Goal: Transaction & Acquisition: Purchase product/service

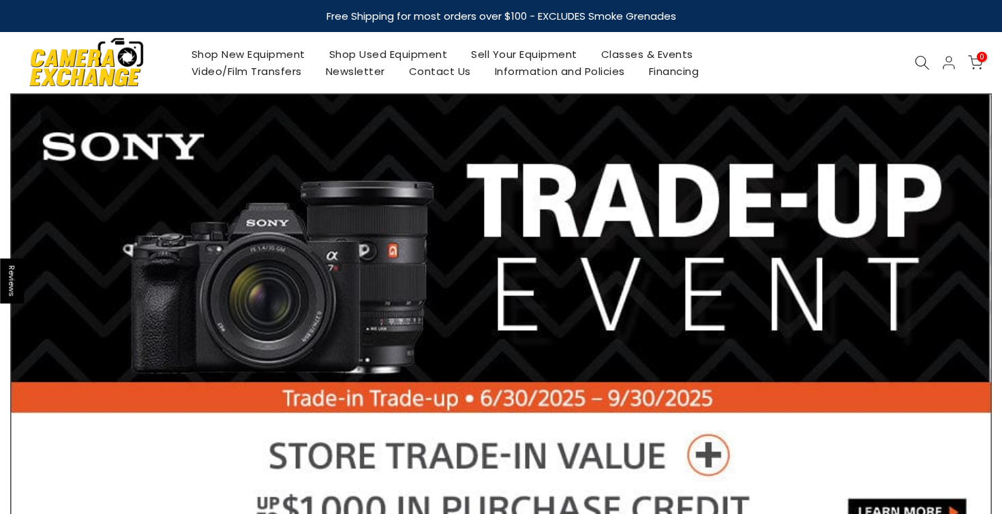
click at [920, 63] on icon at bounding box center [921, 62] width 15 height 15
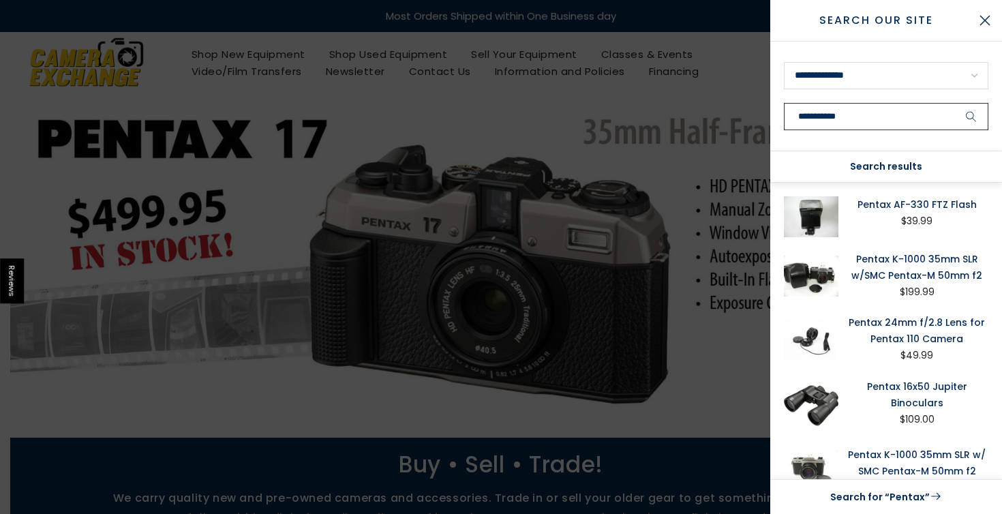
type input "**********"
click at [971, 117] on button "submit" at bounding box center [971, 116] width 34 height 27
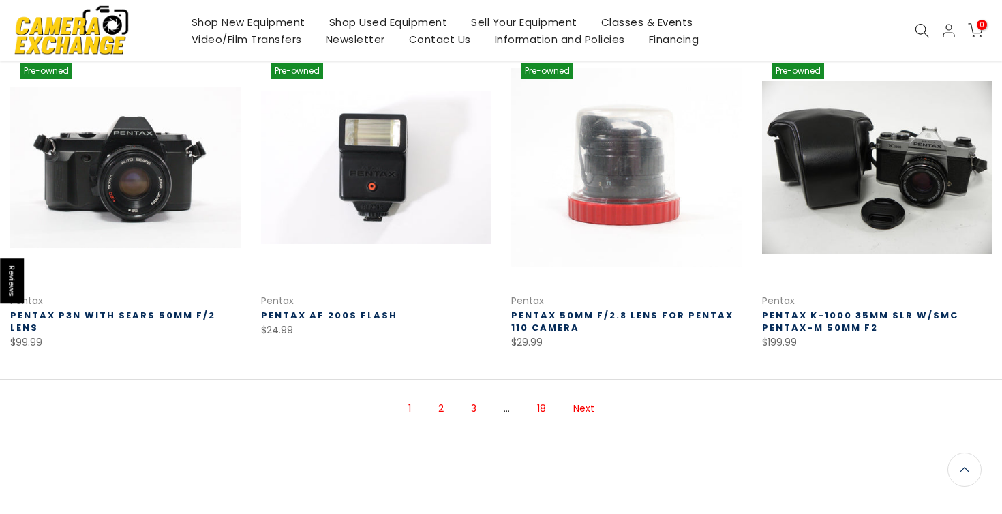
scroll to position [947, 0]
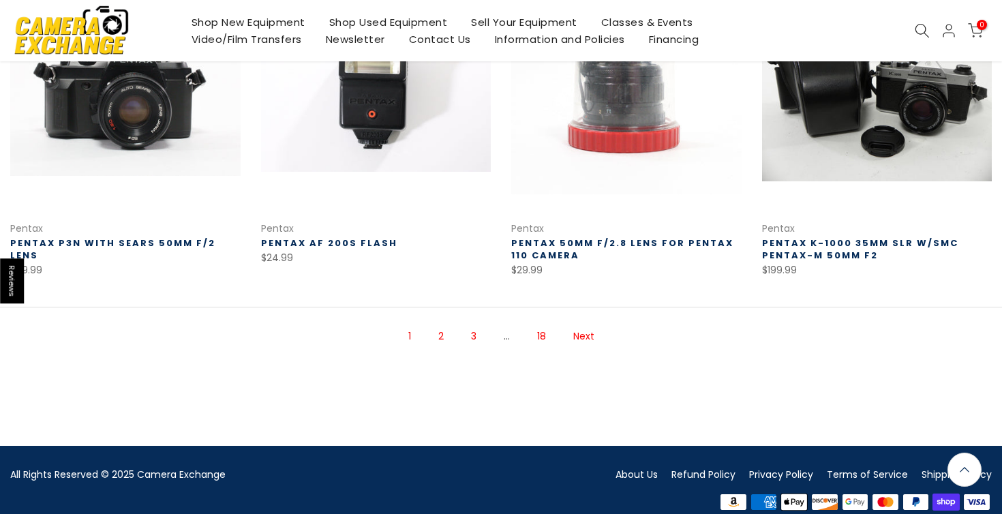
click at [582, 332] on link "Next" at bounding box center [583, 336] width 35 height 24
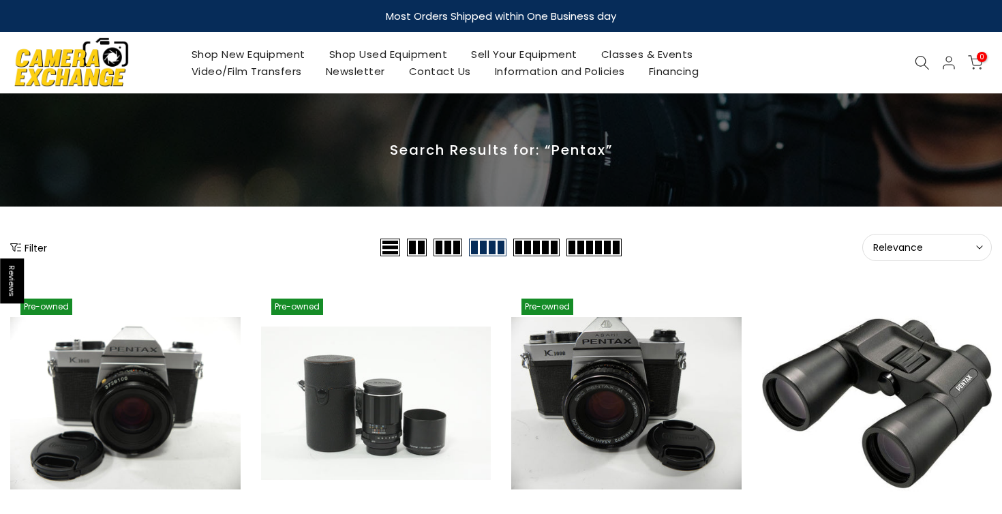
click at [925, 56] on icon at bounding box center [921, 62] width 15 height 15
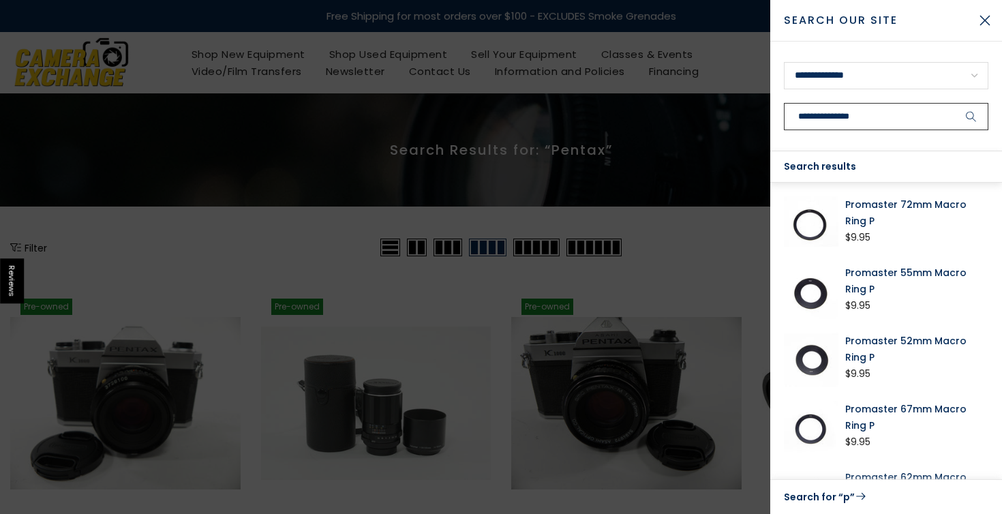
type input "**********"
click at [971, 117] on button "submit" at bounding box center [971, 116] width 34 height 27
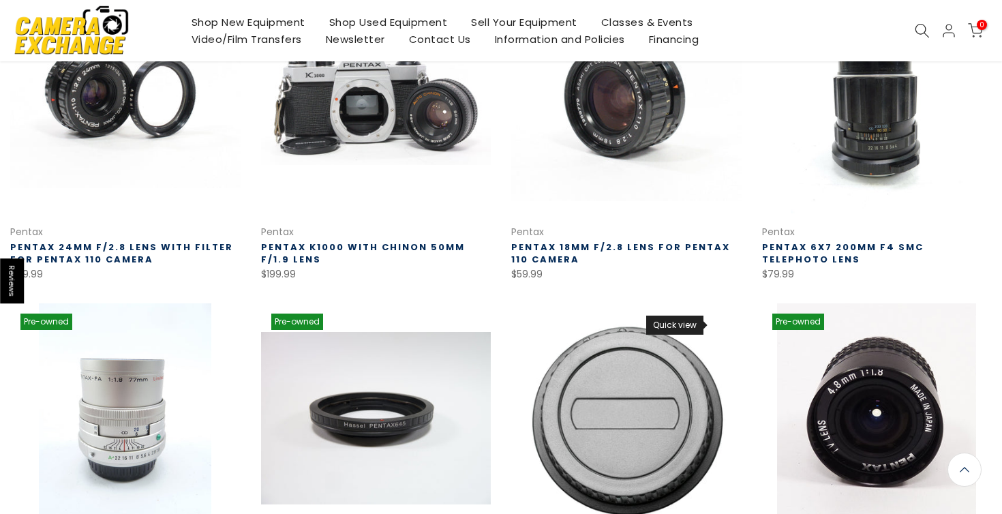
scroll to position [846, 0]
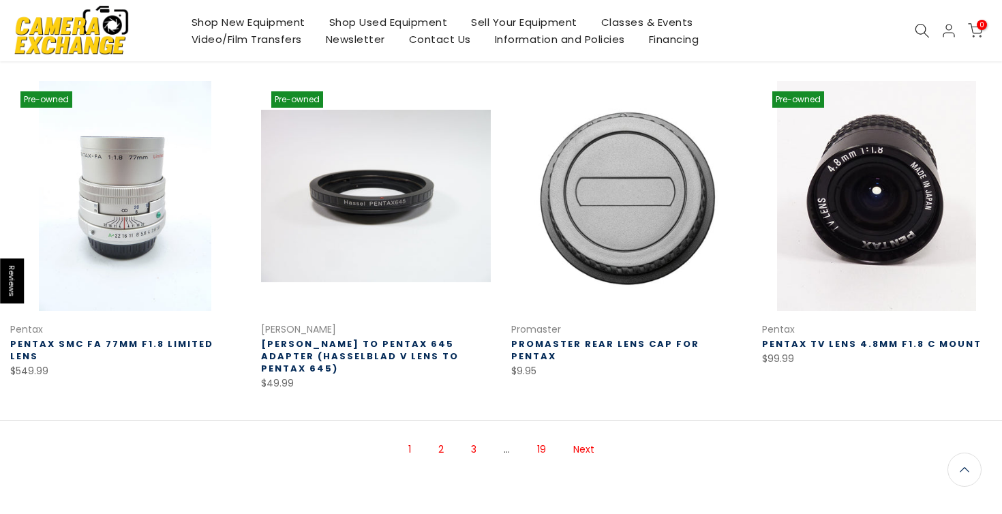
click at [582, 437] on link "Next" at bounding box center [583, 449] width 35 height 24
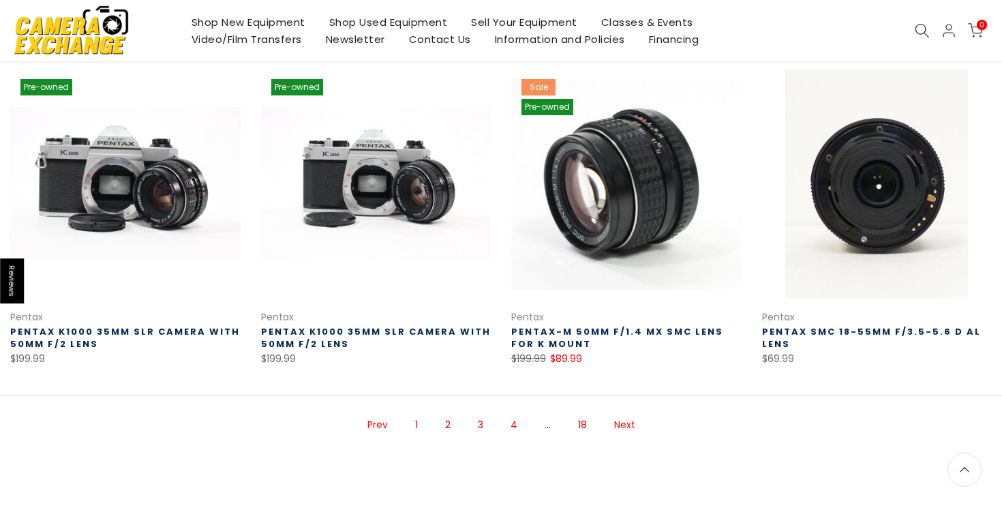
scroll to position [859, 0]
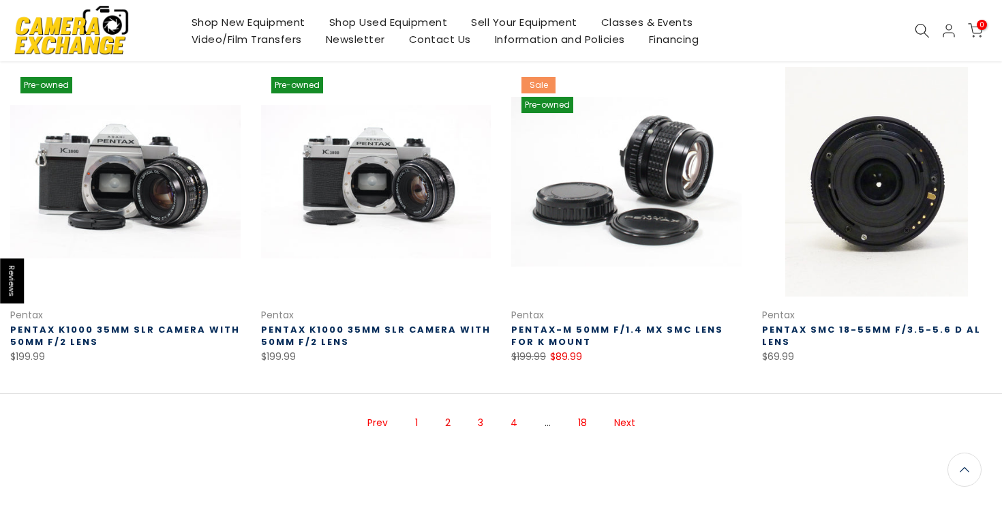
click at [621, 422] on link "Next" at bounding box center [624, 423] width 35 height 24
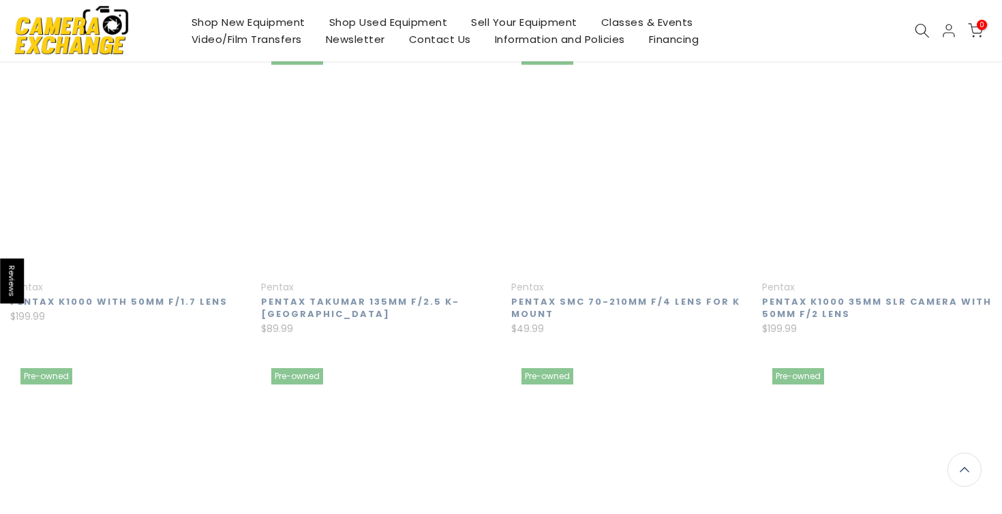
scroll to position [219, 0]
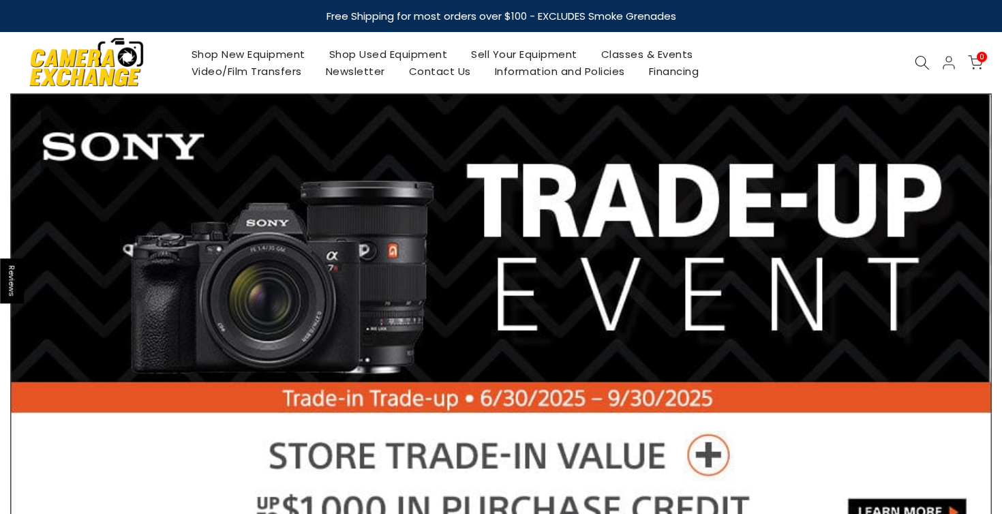
click at [917, 61] on icon at bounding box center [921, 62] width 15 height 15
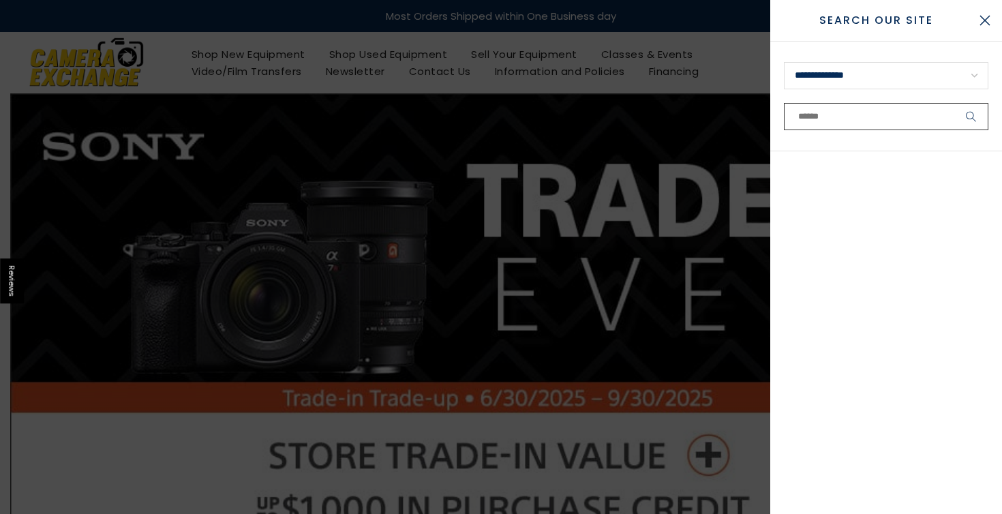
click at [822, 117] on input "text" at bounding box center [886, 116] width 204 height 27
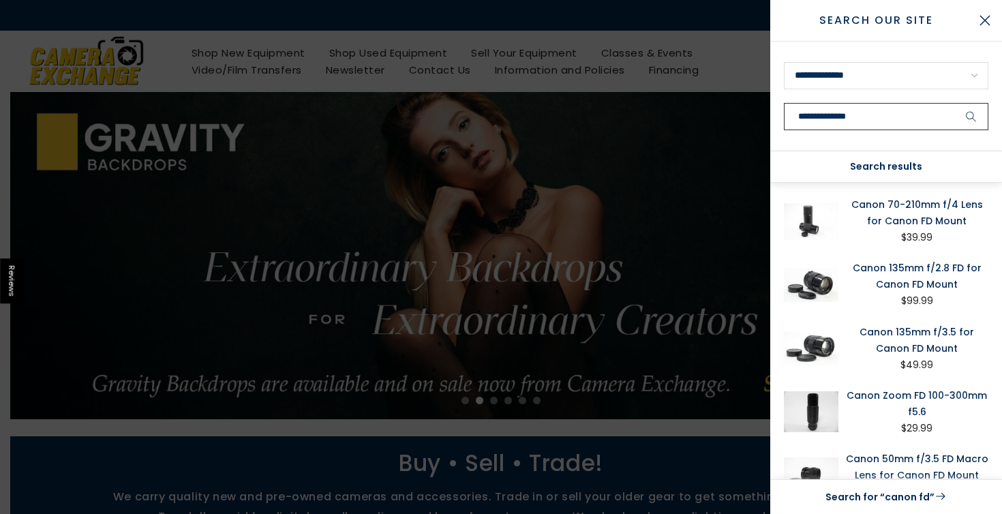
type input "**********"
click at [971, 117] on button "submit" at bounding box center [971, 116] width 34 height 27
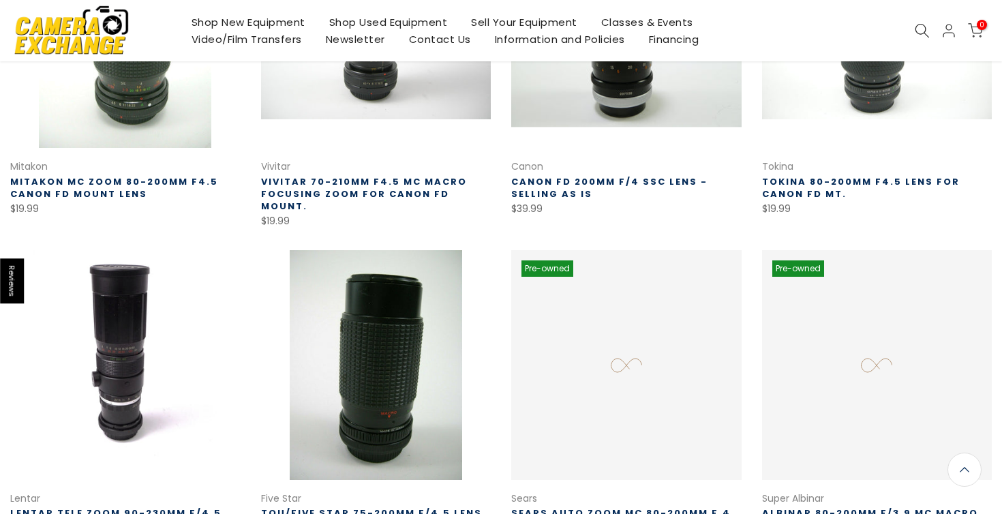
scroll to position [691, 0]
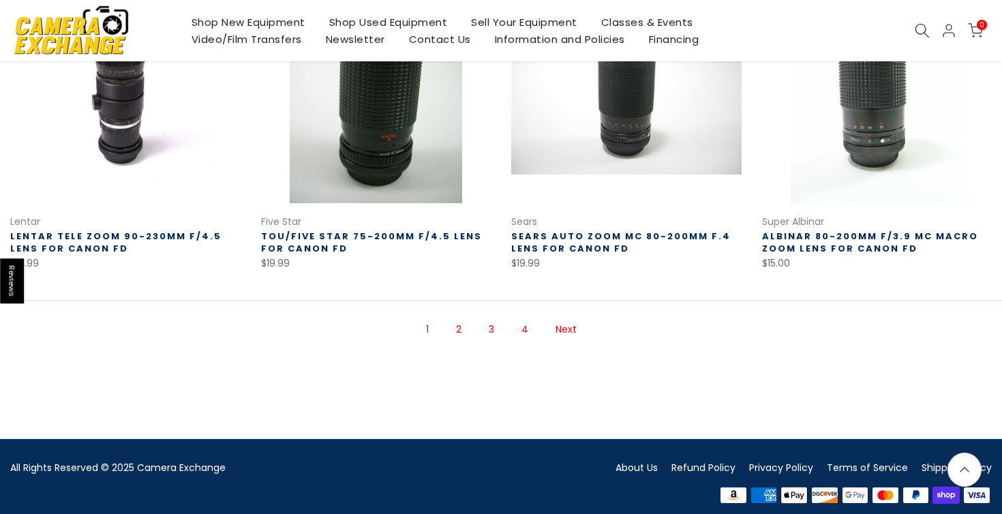
click at [560, 318] on link "Next" at bounding box center [565, 330] width 35 height 24
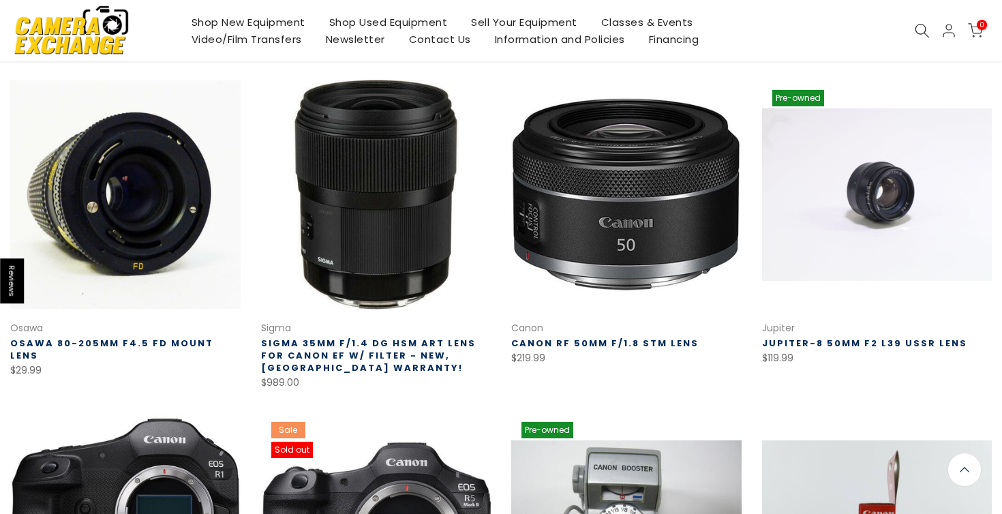
scroll to position [527, 0]
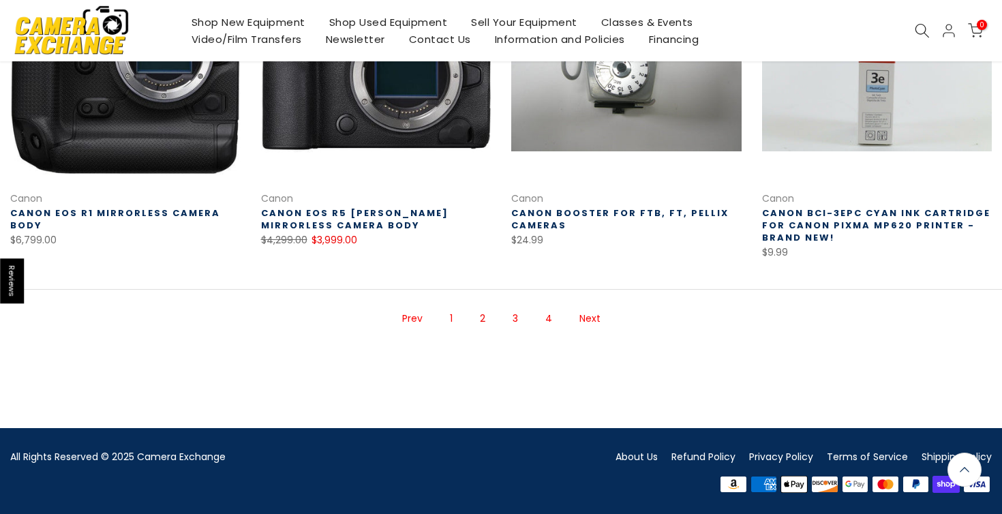
click at [581, 322] on link "Next" at bounding box center [589, 319] width 35 height 24
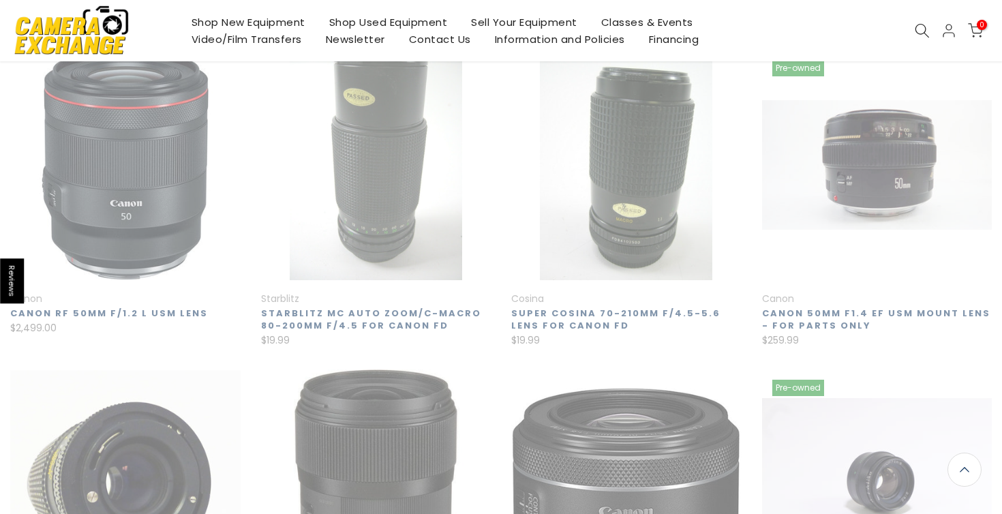
scroll to position [219, 0]
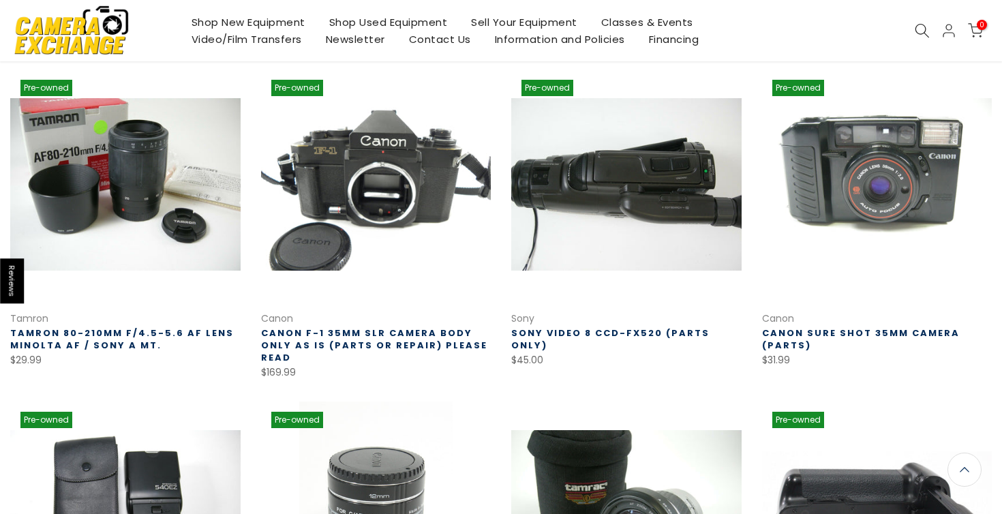
click at [354, 20] on link "Shop Used Equipment" at bounding box center [388, 22] width 142 height 17
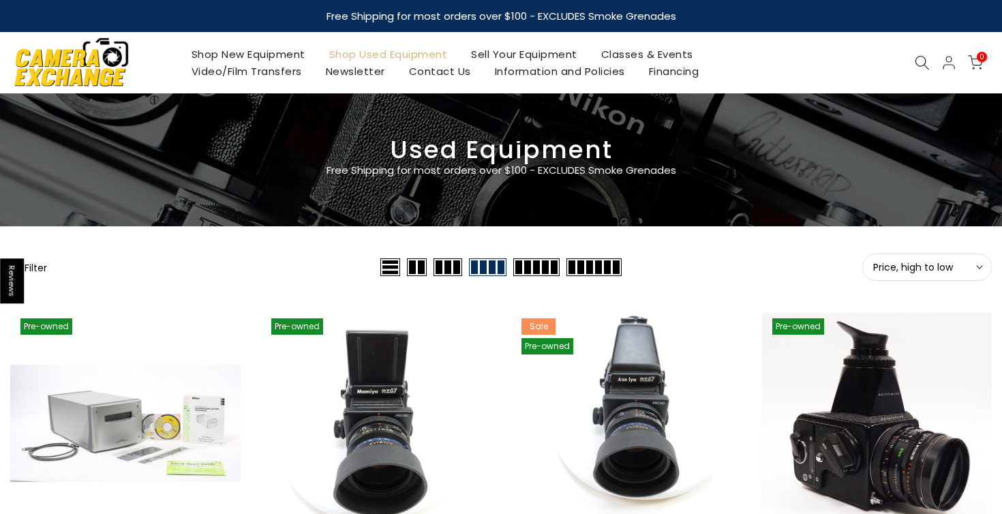
click at [36, 265] on button "Filter" at bounding box center [28, 267] width 37 height 14
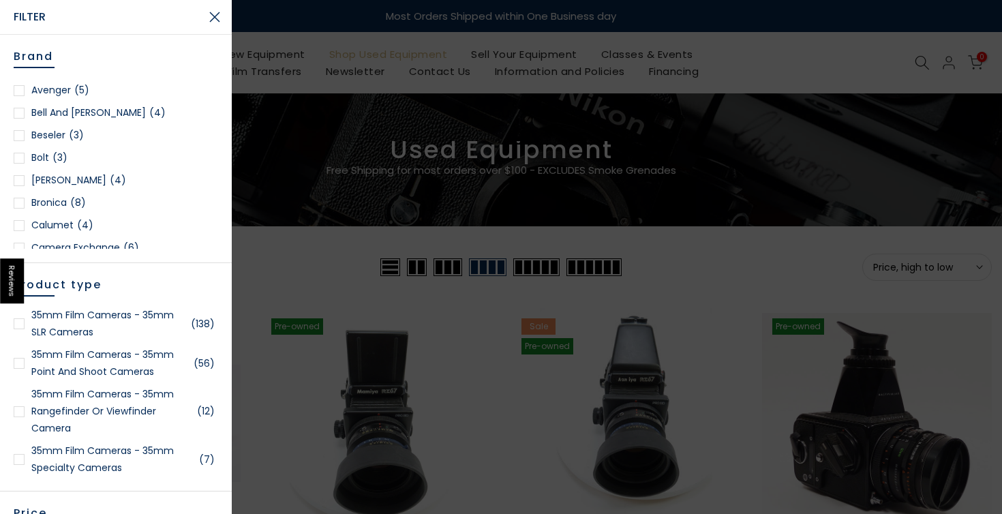
scroll to position [139, 0]
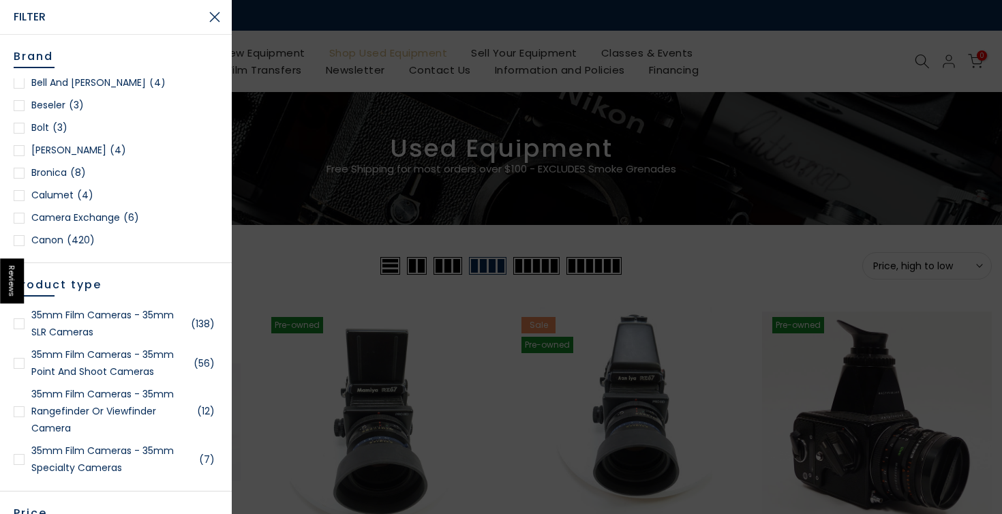
click at [67, 240] on span "(420)" at bounding box center [81, 240] width 28 height 17
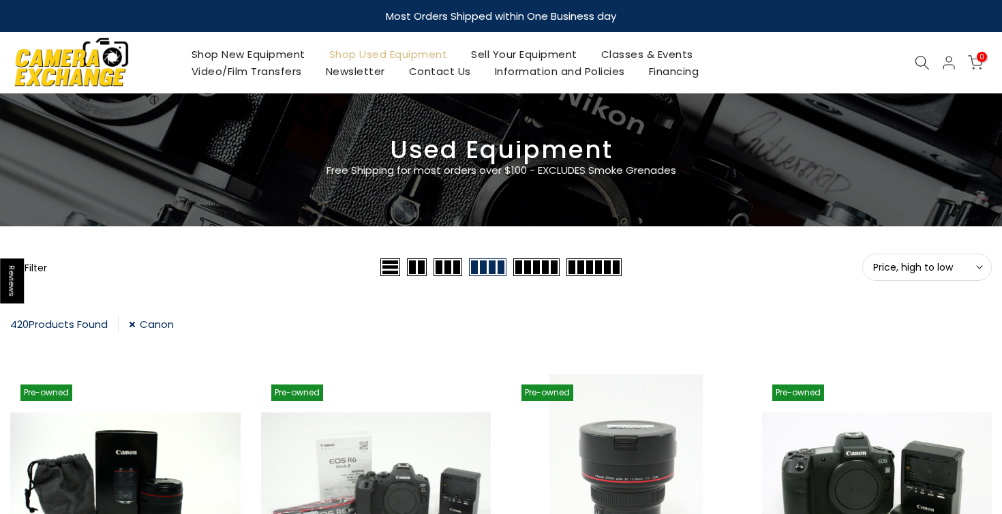
click at [41, 266] on button "Filter" at bounding box center [28, 267] width 37 height 14
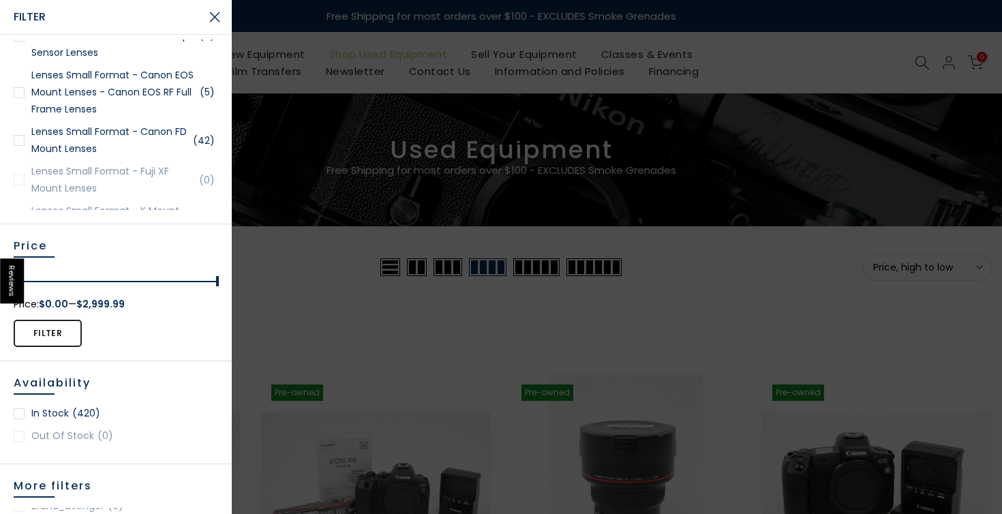
scroll to position [1519, 0]
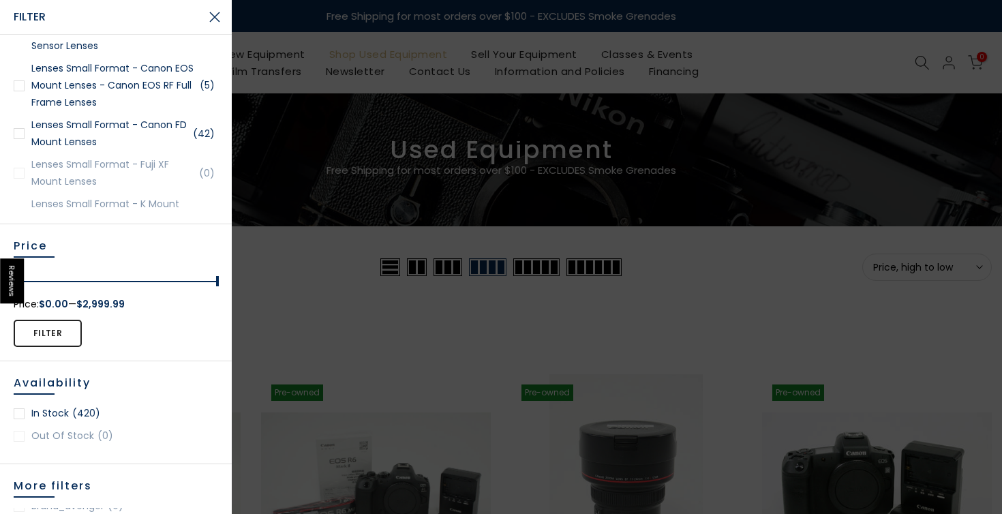
click at [22, 132] on div at bounding box center [19, 133] width 11 height 11
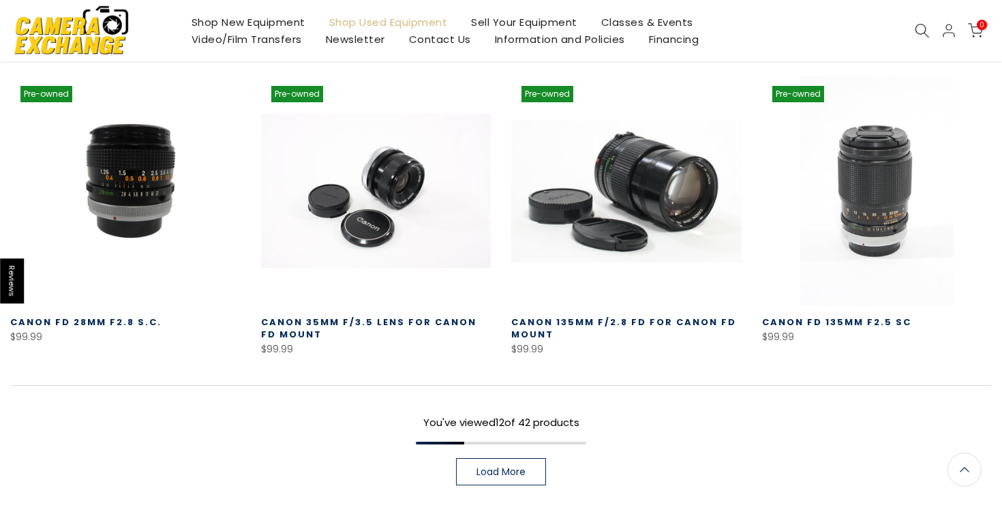
scroll to position [919, 0]
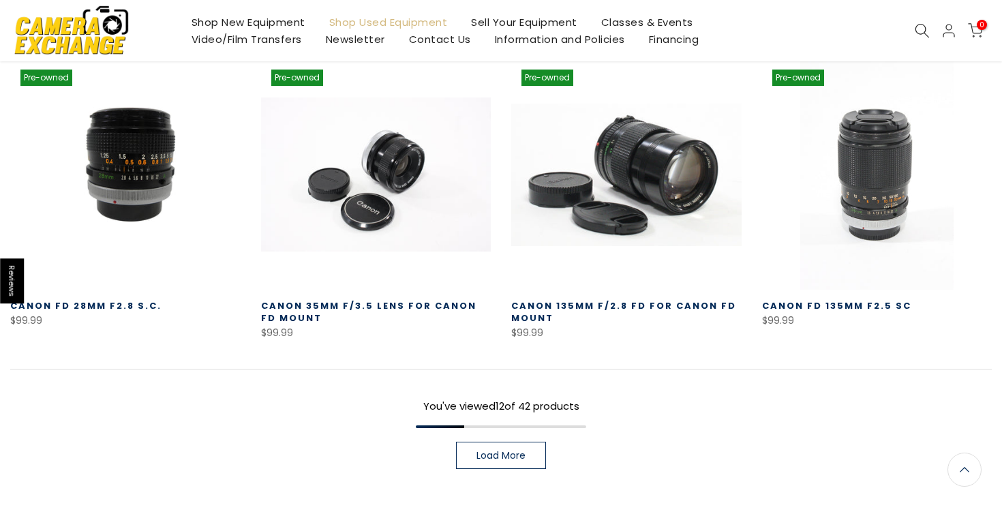
click at [536, 453] on link "Load More" at bounding box center [501, 455] width 90 height 27
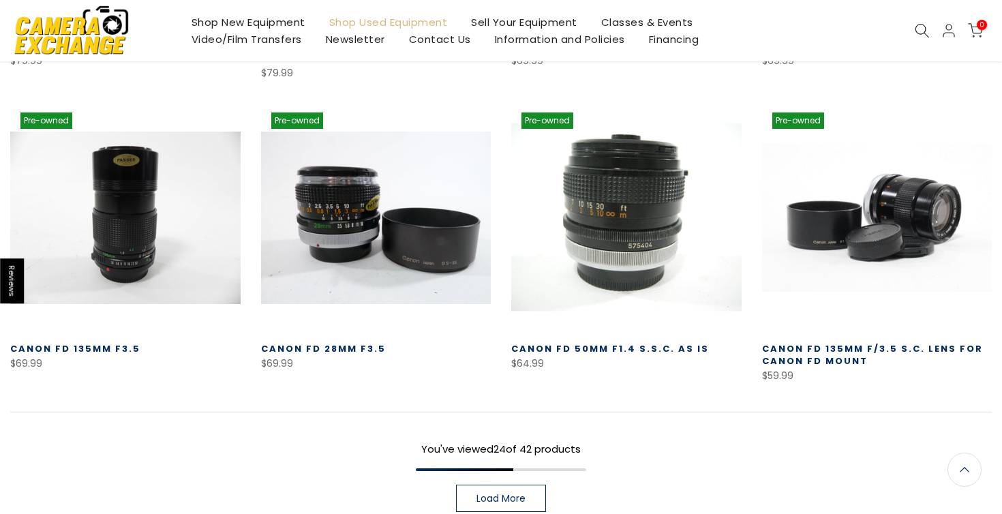
scroll to position [1782, 0]
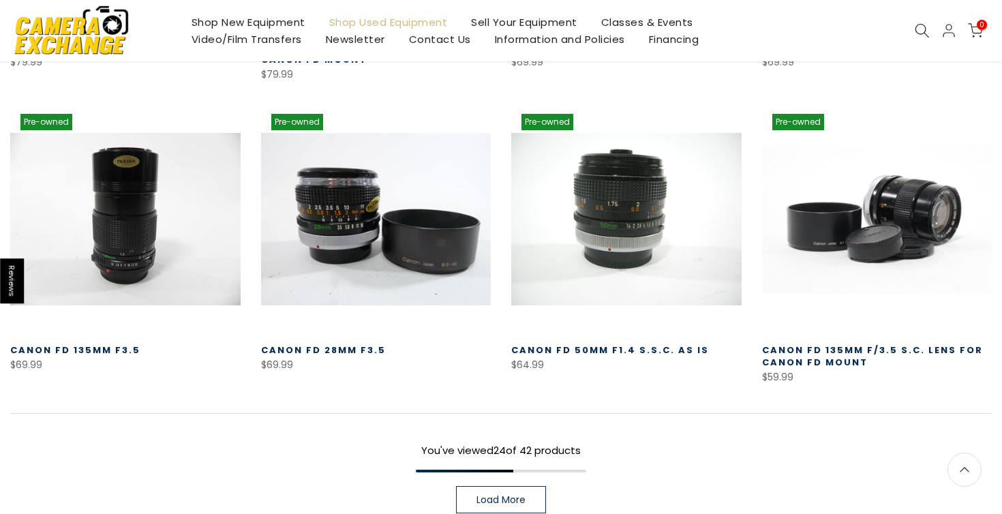
click at [517, 497] on span "Load More" at bounding box center [500, 500] width 49 height 10
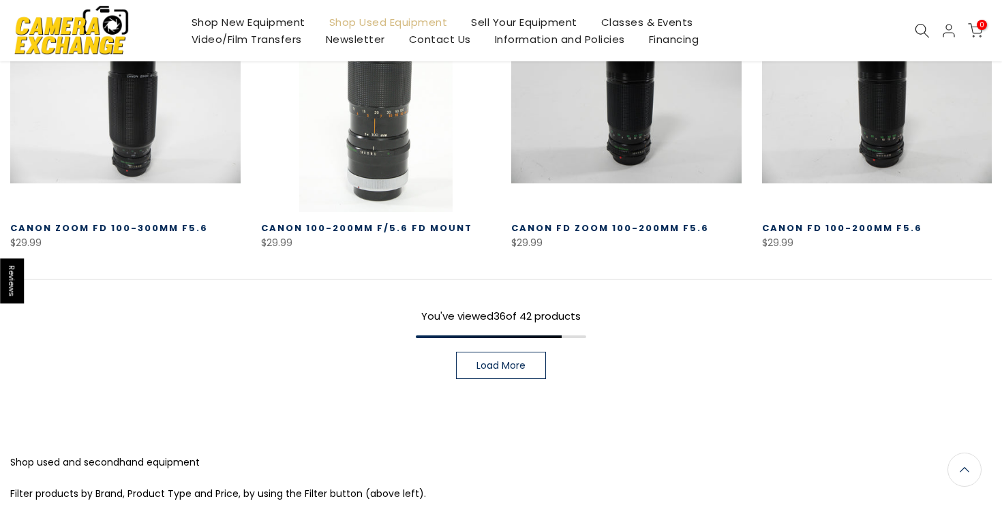
scroll to position [2850, 0]
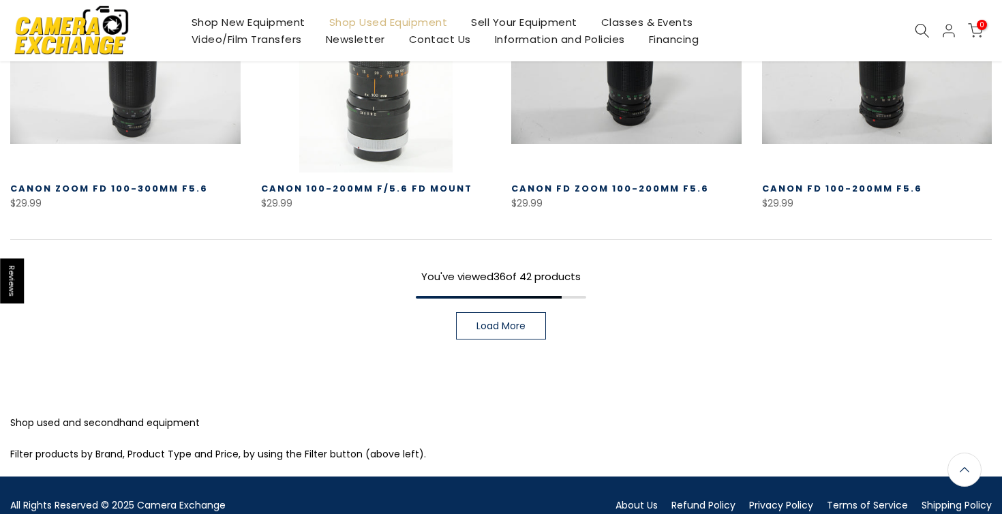
click at [533, 320] on link "Load More" at bounding box center [501, 325] width 90 height 27
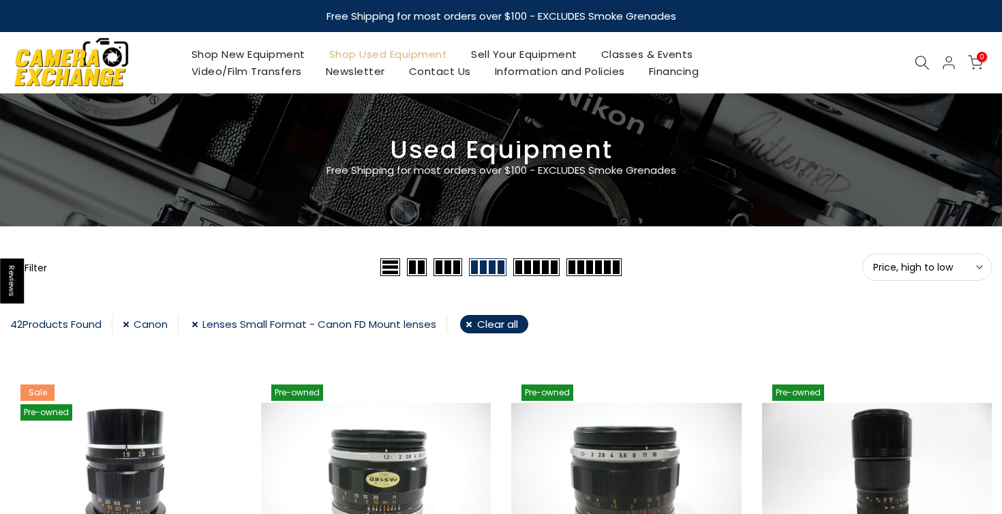
click at [106, 69] on img at bounding box center [72, 62] width 116 height 59
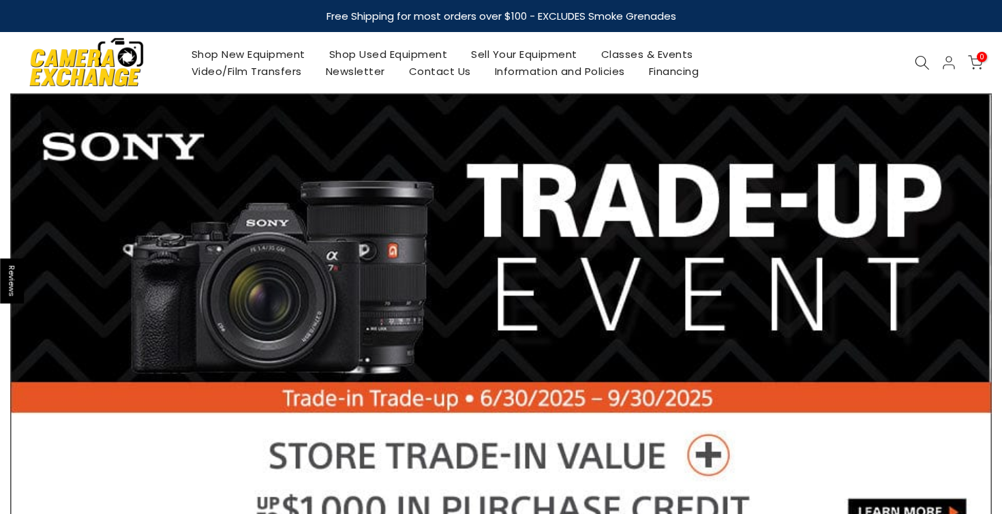
click at [921, 59] on icon at bounding box center [921, 62] width 15 height 15
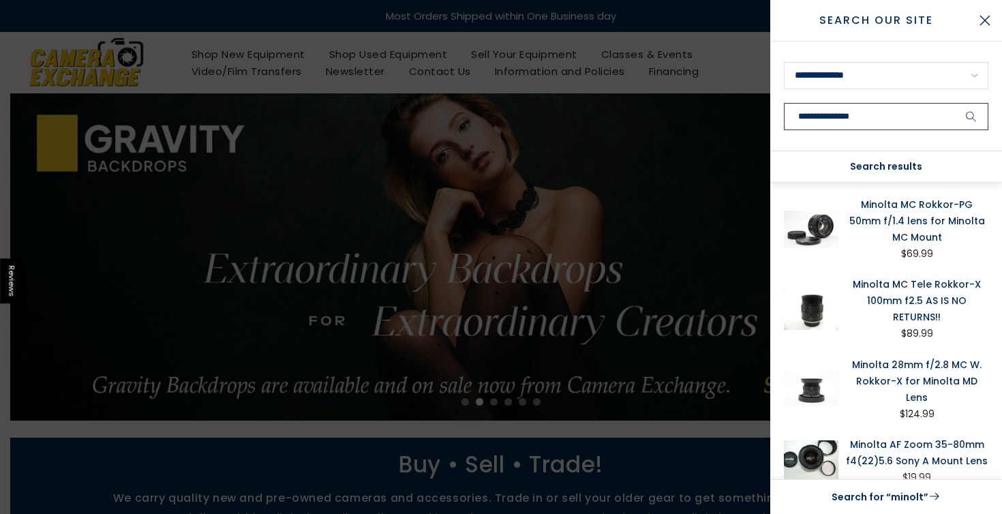
type input "**********"
click at [971, 117] on button "submit" at bounding box center [971, 116] width 34 height 27
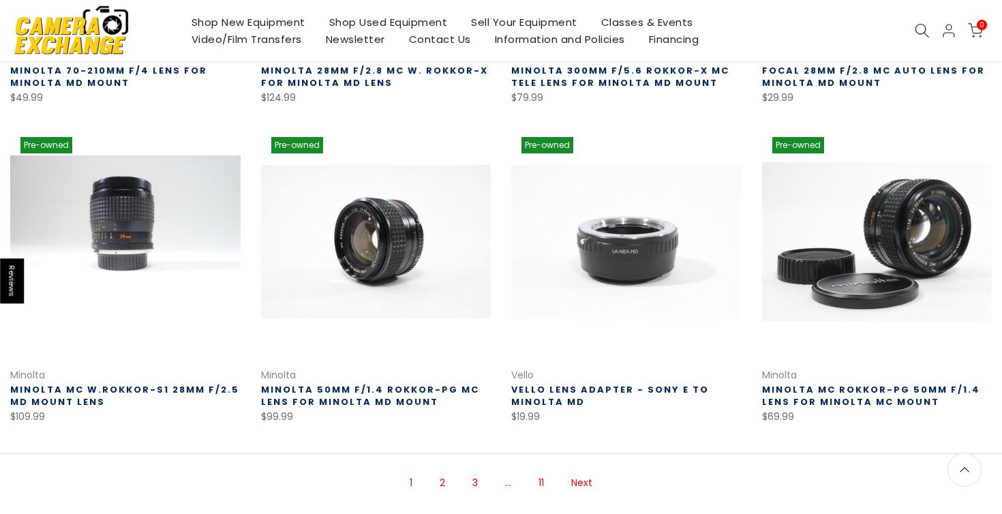
scroll to position [801, 0]
click at [395, 387] on link "Minolta 50mm f/1.4 Rokkor-PG MC Lens for Minolta MD Mount" at bounding box center [370, 394] width 218 height 25
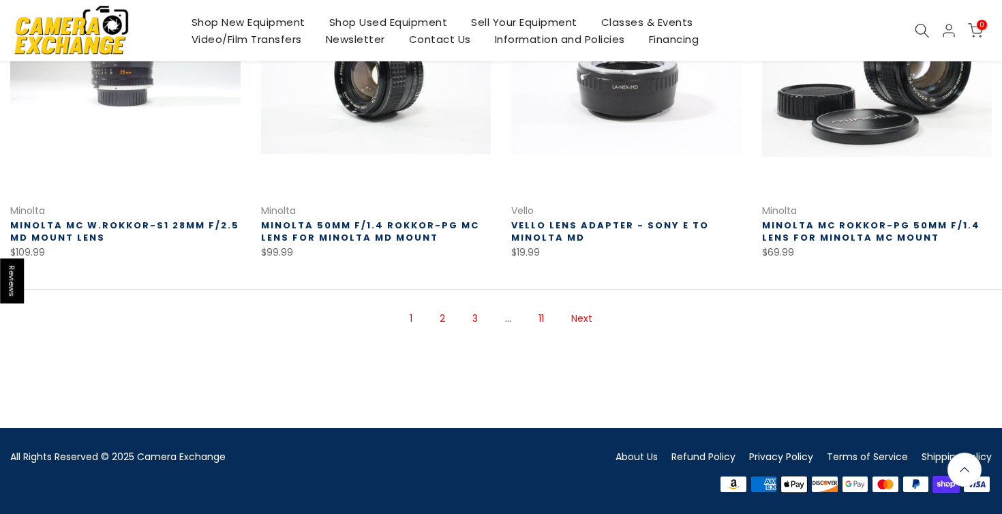
click at [584, 315] on link "Next" at bounding box center [581, 319] width 35 height 24
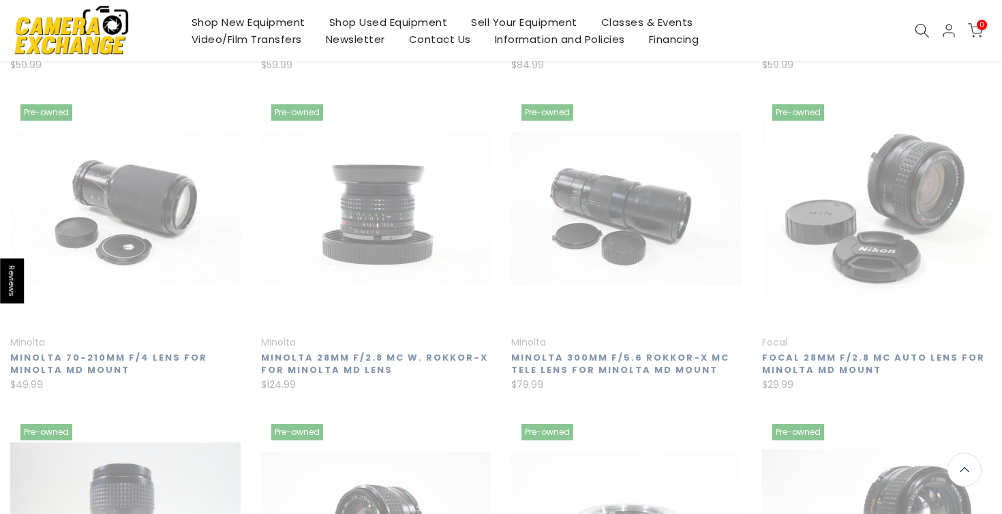
scroll to position [220, 0]
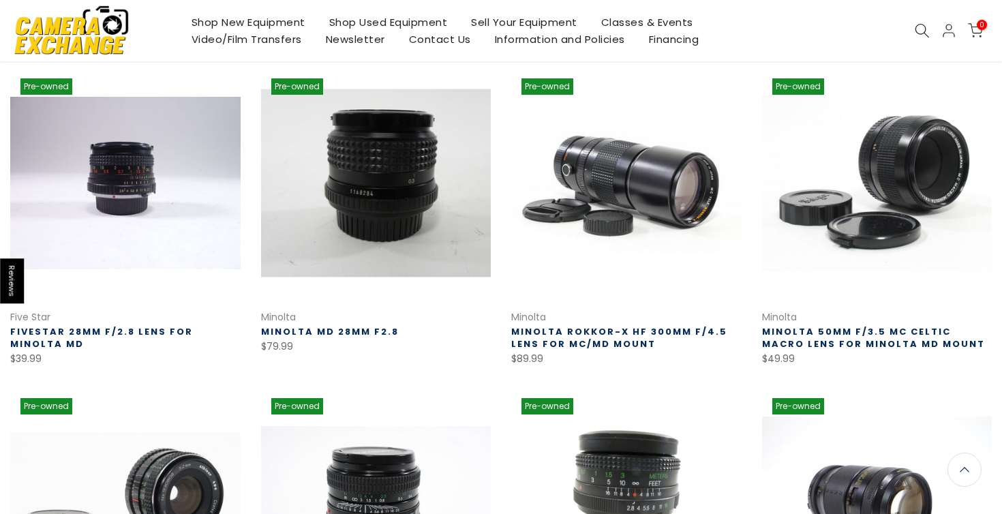
click at [420, 190] on link at bounding box center [376, 183] width 230 height 230
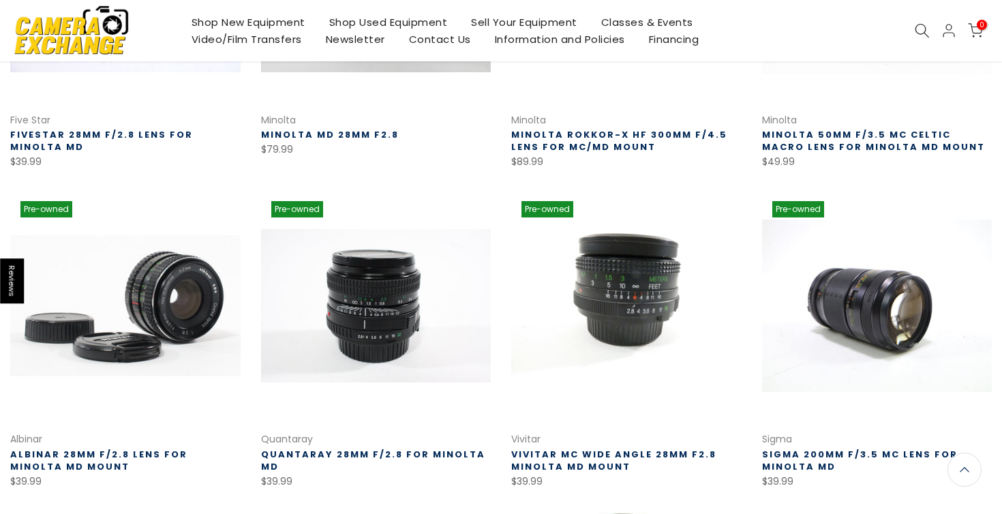
scroll to position [418, 0]
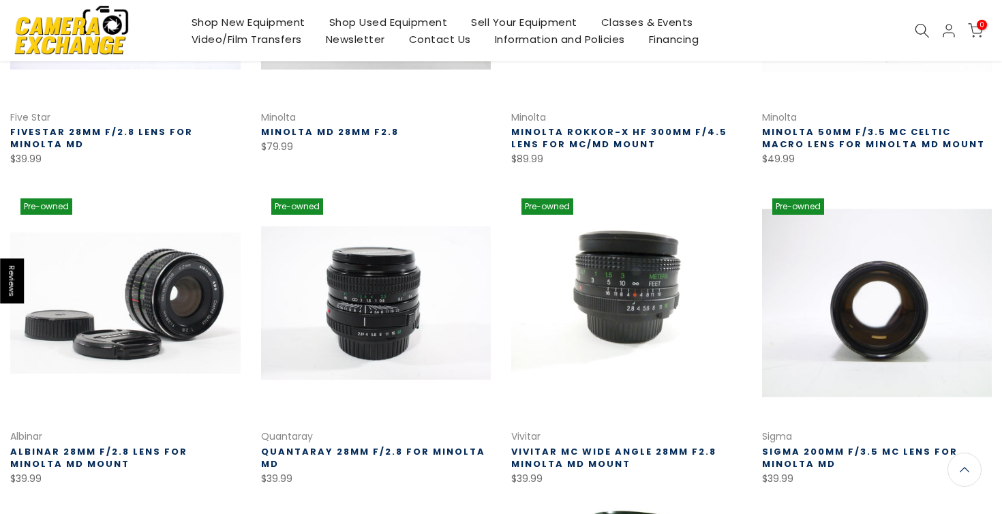
click at [924, 339] on link at bounding box center [877, 303] width 230 height 230
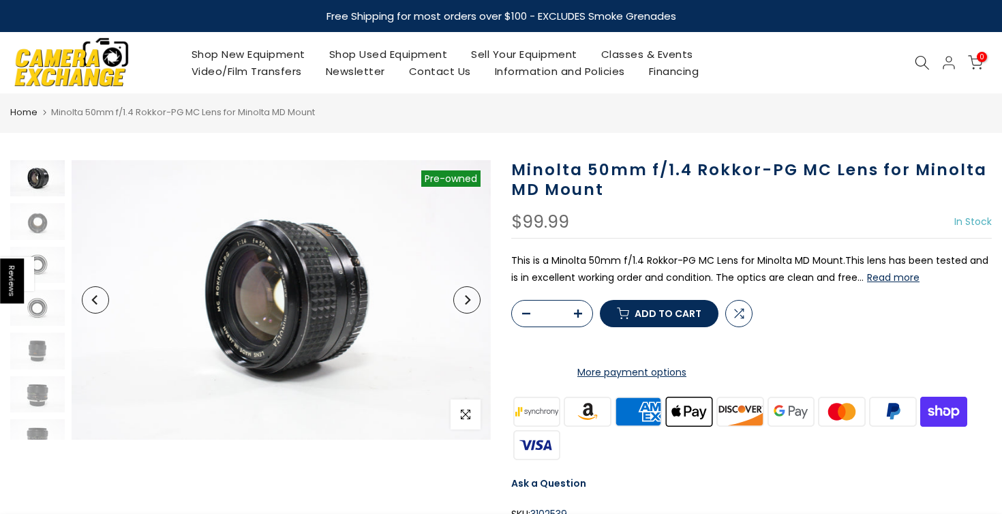
click at [476, 303] on button "Next" at bounding box center [466, 299] width 27 height 27
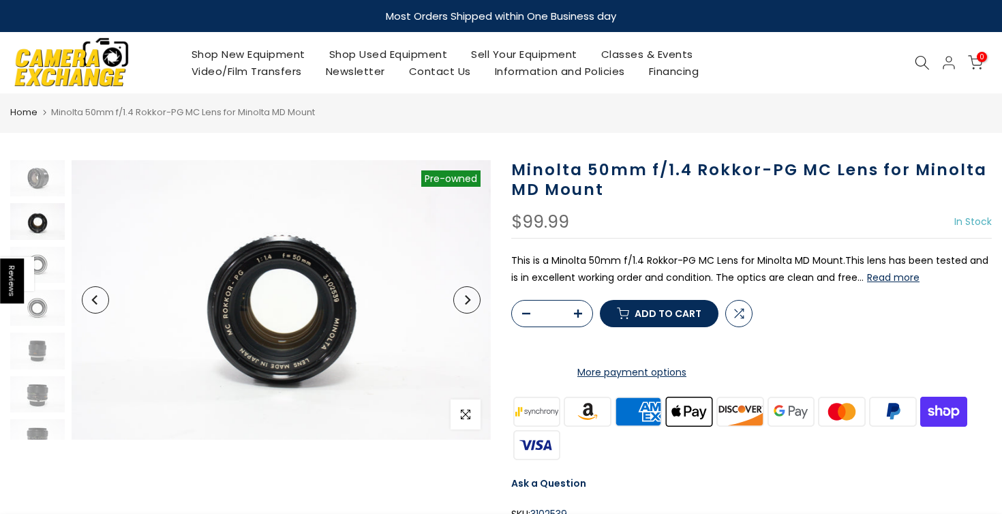
click at [476, 303] on button "Next" at bounding box center [466, 299] width 27 height 27
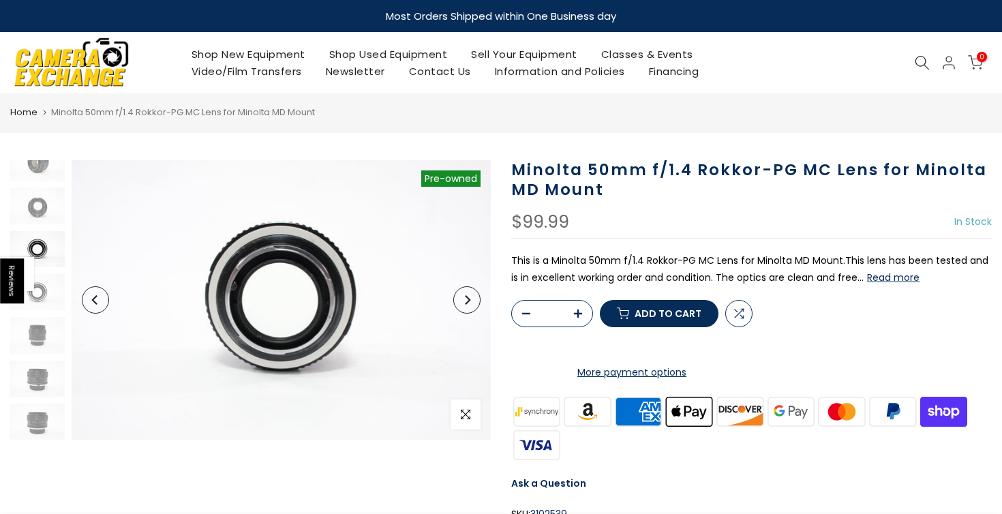
click at [476, 303] on button "Next" at bounding box center [466, 299] width 27 height 27
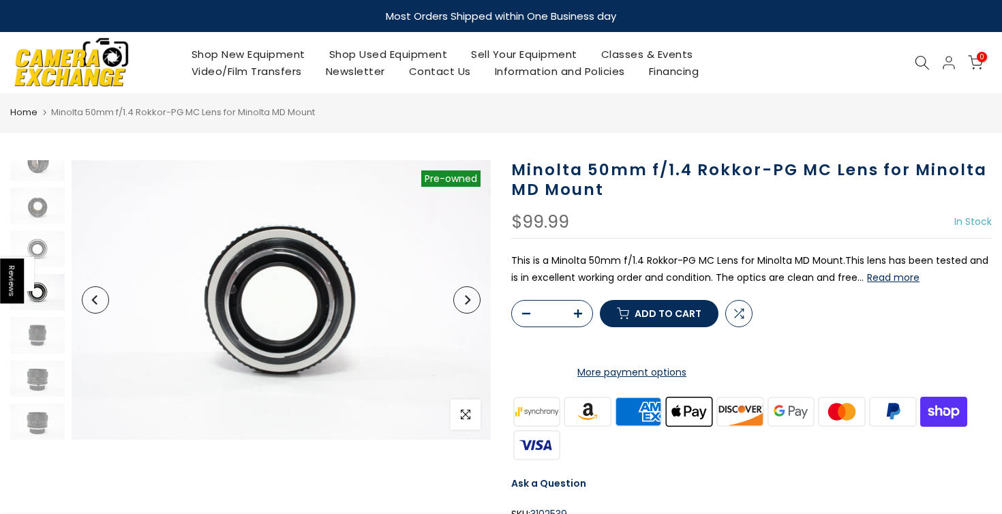
click at [476, 303] on button "Next" at bounding box center [466, 299] width 27 height 27
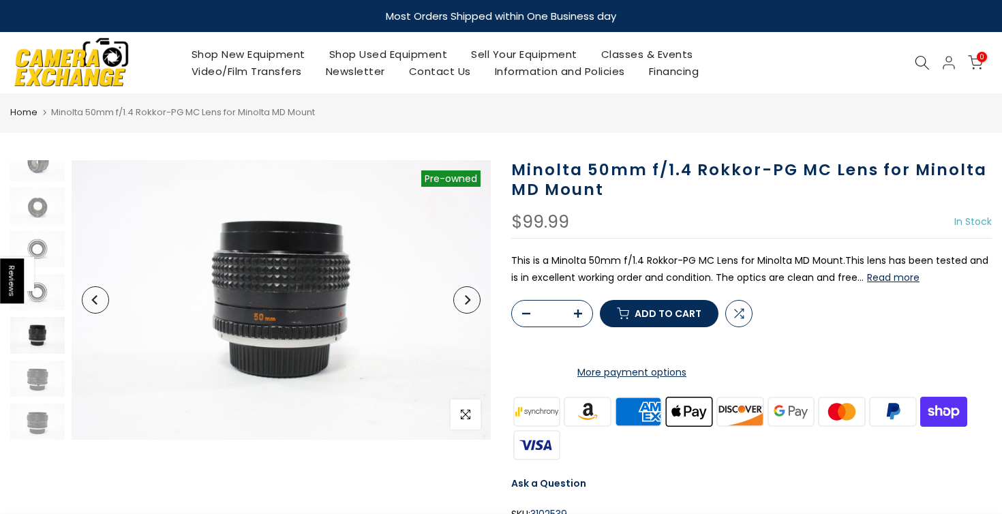
click at [476, 303] on button "Next" at bounding box center [466, 299] width 27 height 27
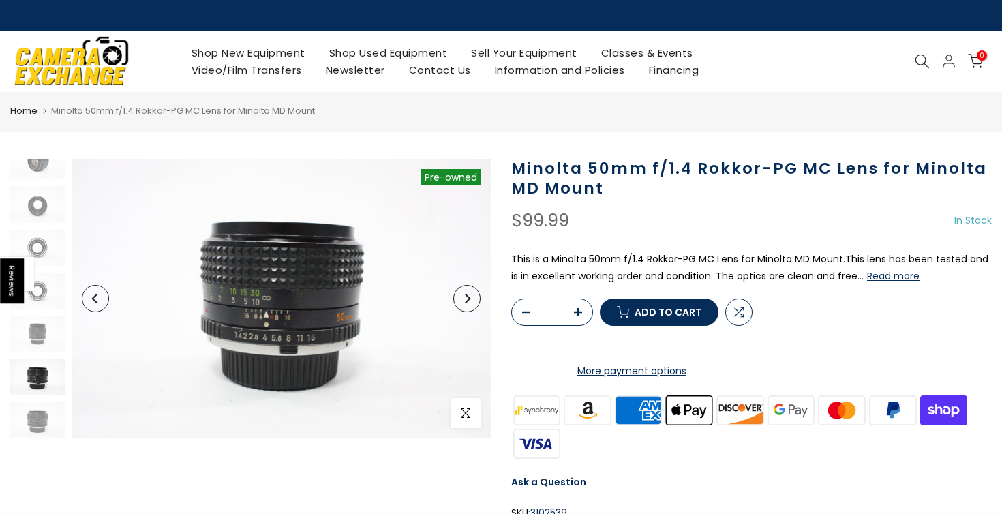
click at [476, 303] on button "Next" at bounding box center [466, 298] width 27 height 27
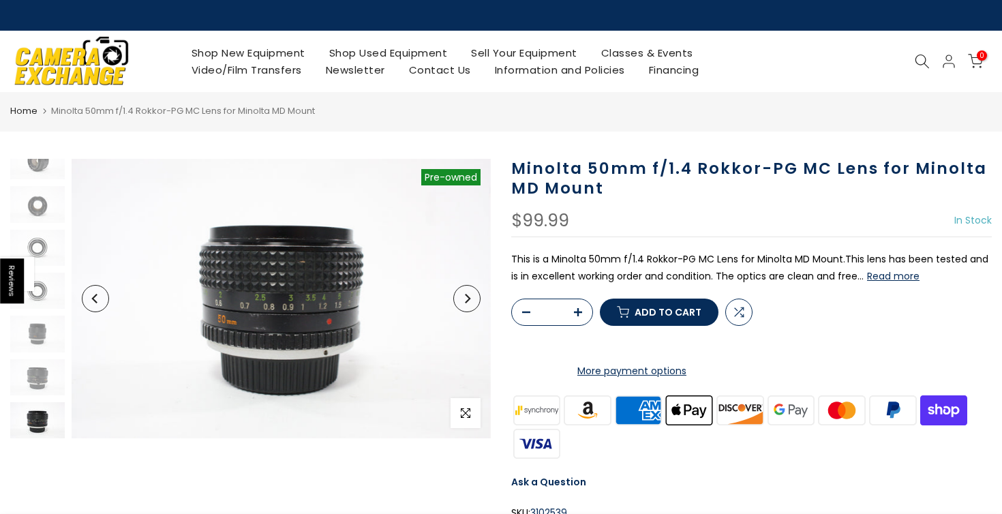
click at [476, 303] on button "Next" at bounding box center [466, 298] width 27 height 27
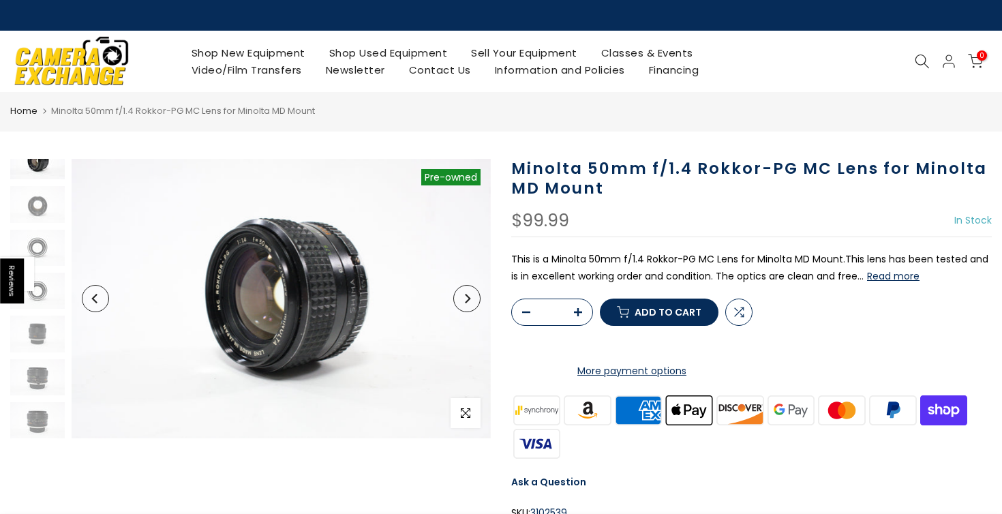
scroll to position [0, 0]
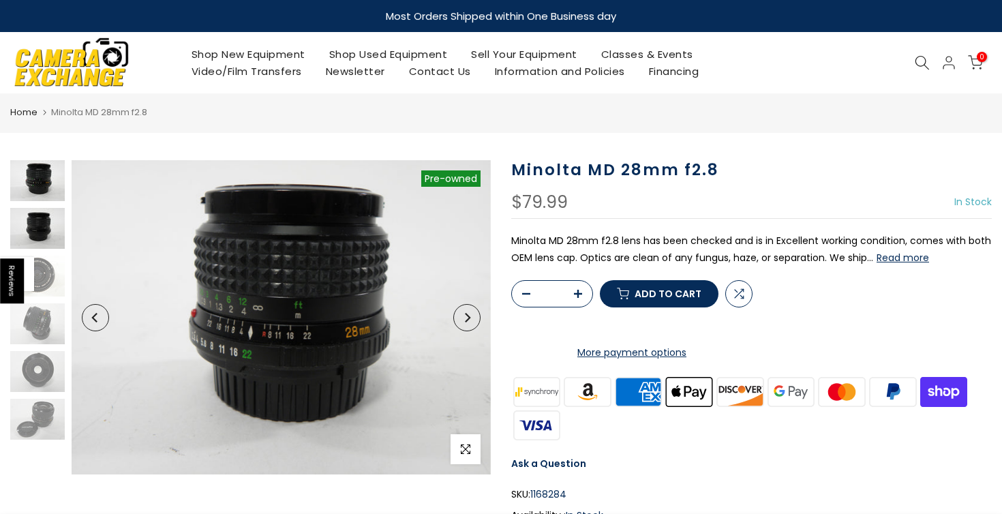
click at [49, 229] on img at bounding box center [37, 228] width 55 height 41
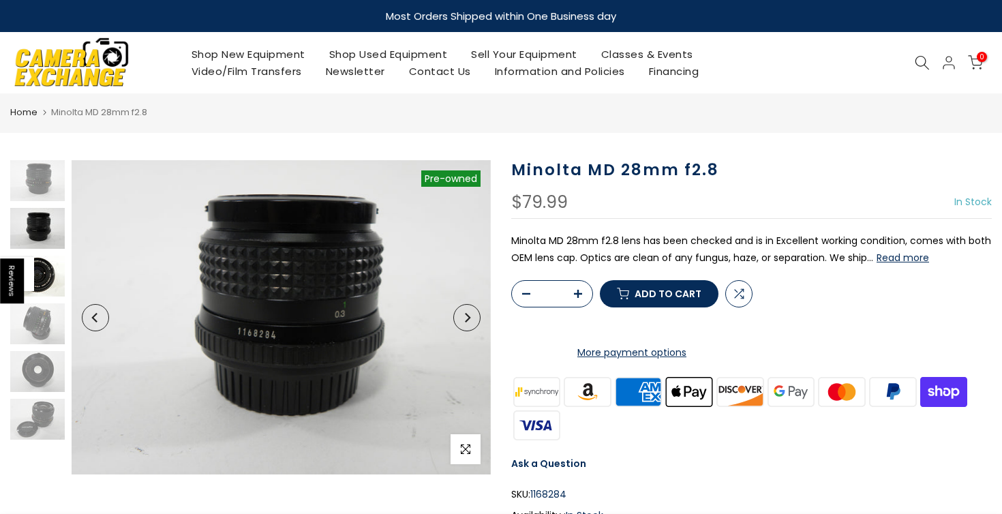
click at [55, 273] on img at bounding box center [37, 276] width 55 height 41
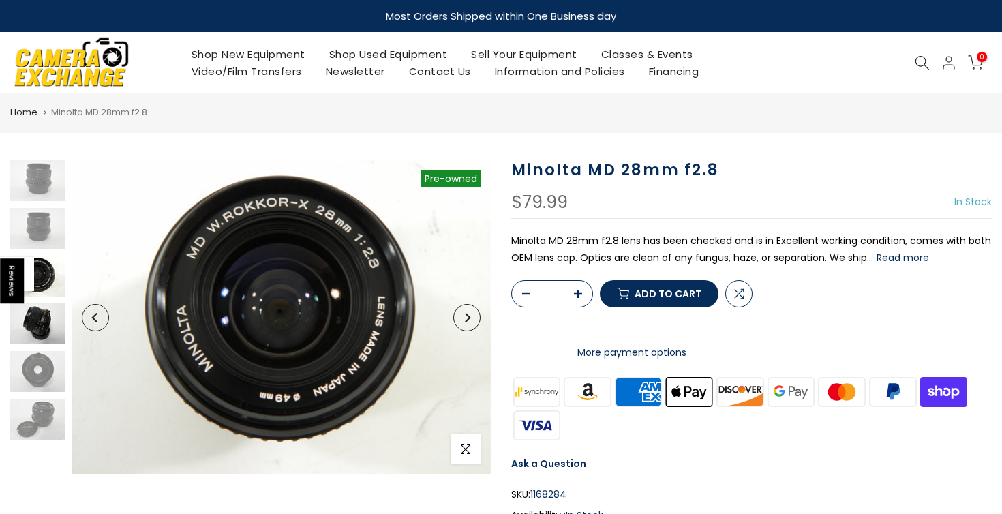
click at [47, 320] on img at bounding box center [37, 323] width 55 height 41
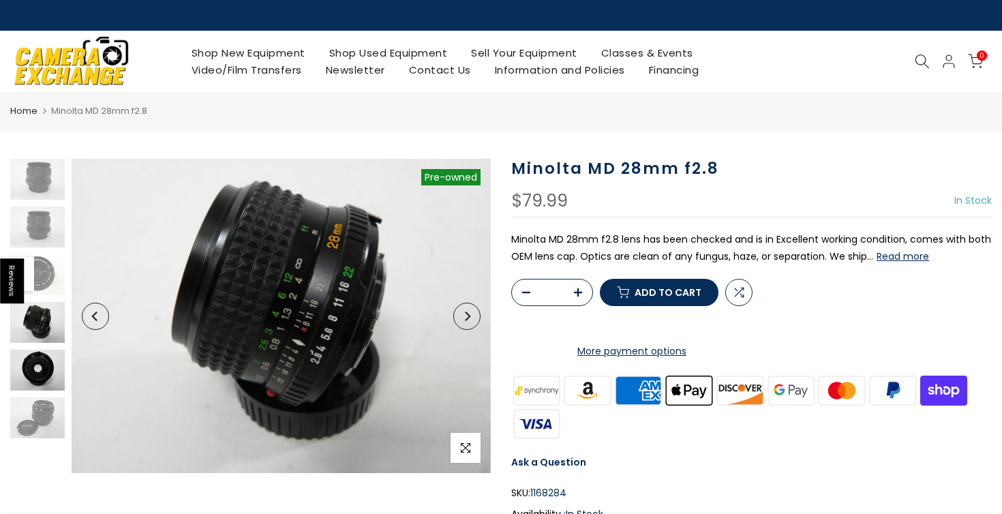
click at [50, 365] on img at bounding box center [37, 370] width 55 height 41
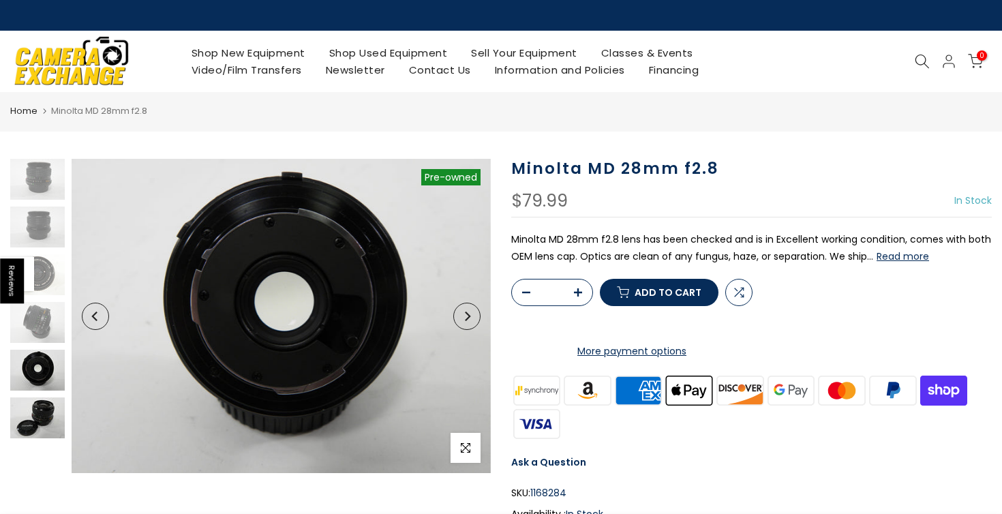
click at [53, 401] on img at bounding box center [37, 417] width 55 height 41
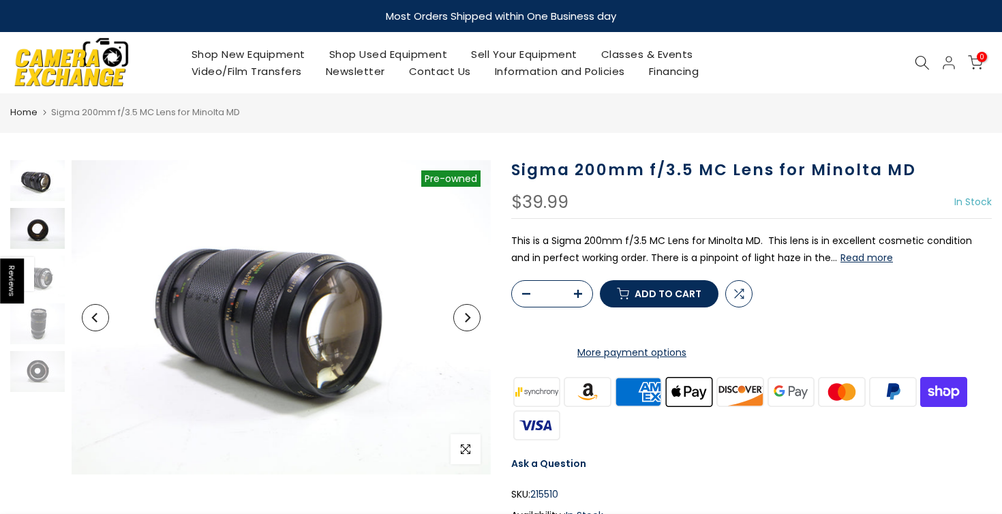
click at [40, 221] on img at bounding box center [37, 228] width 55 height 41
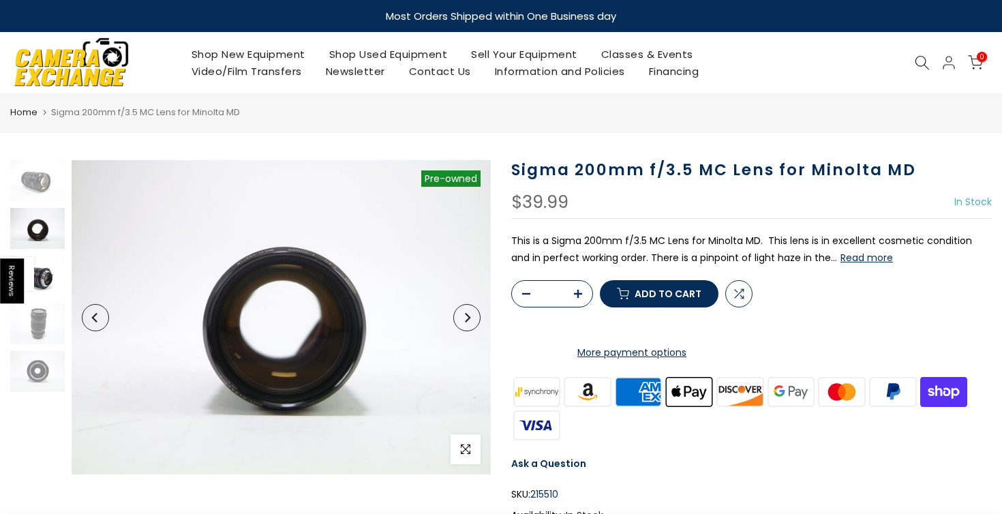
click at [51, 276] on img at bounding box center [37, 276] width 55 height 41
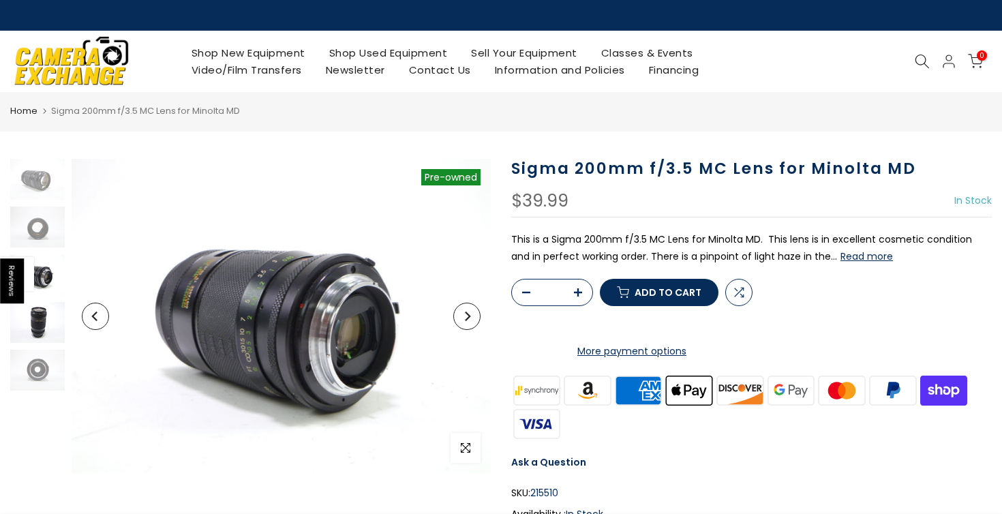
click at [48, 311] on img at bounding box center [37, 322] width 55 height 41
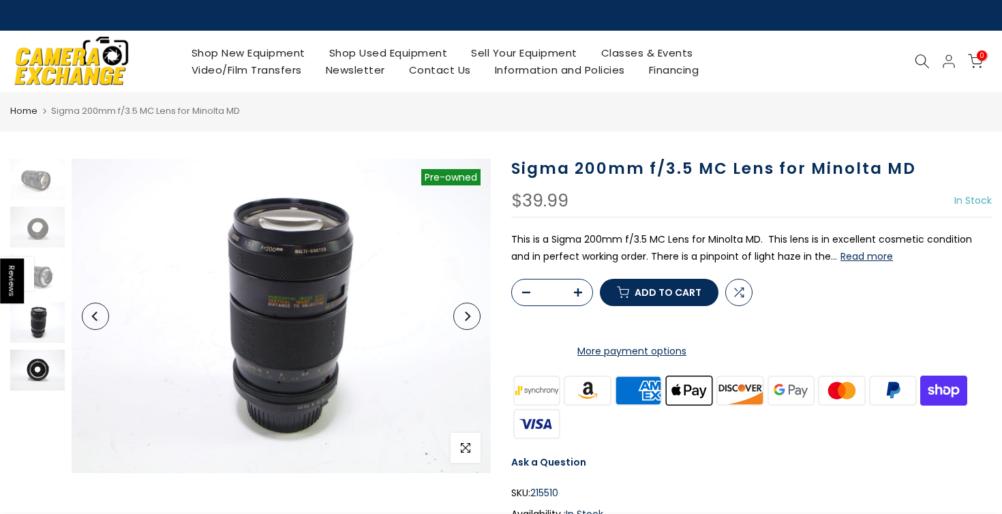
click at [49, 356] on img at bounding box center [37, 370] width 55 height 41
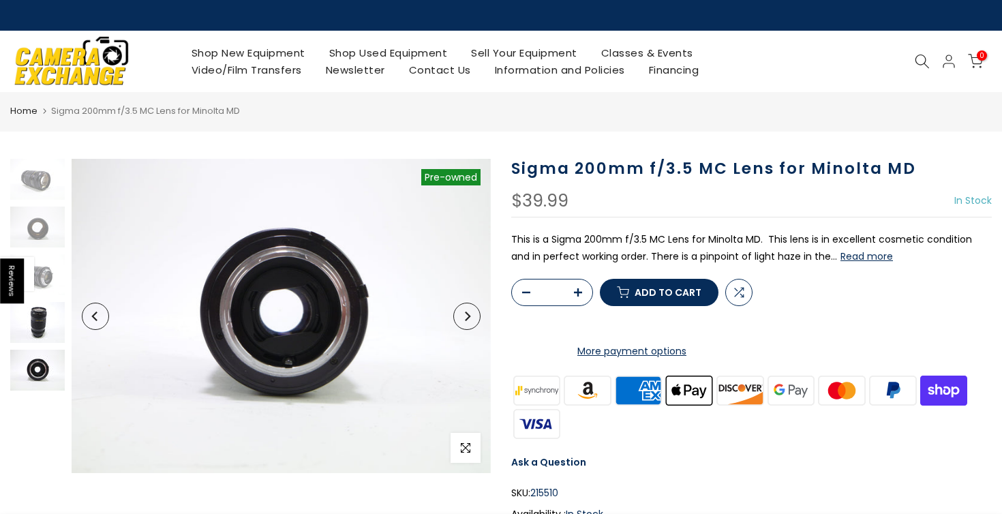
click at [47, 316] on img at bounding box center [37, 322] width 55 height 41
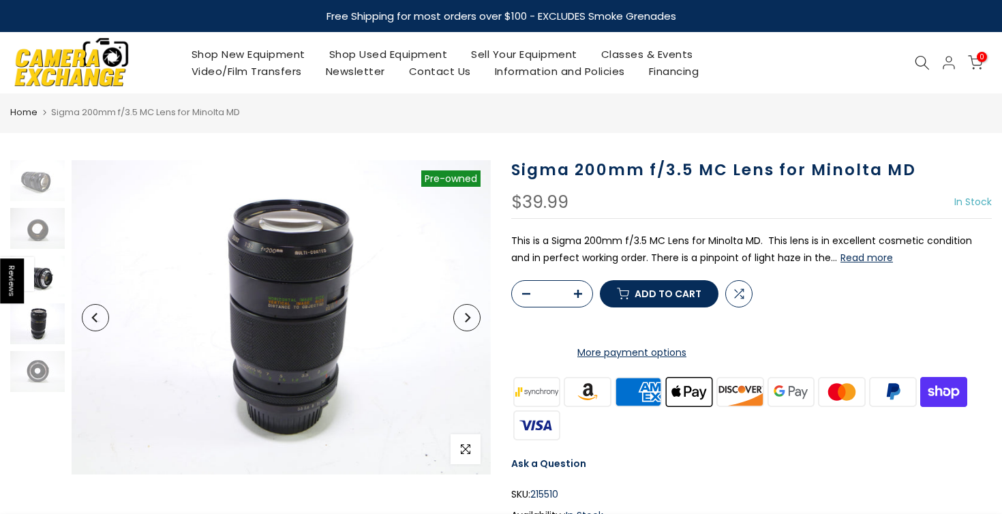
click at [49, 270] on img at bounding box center [37, 276] width 55 height 41
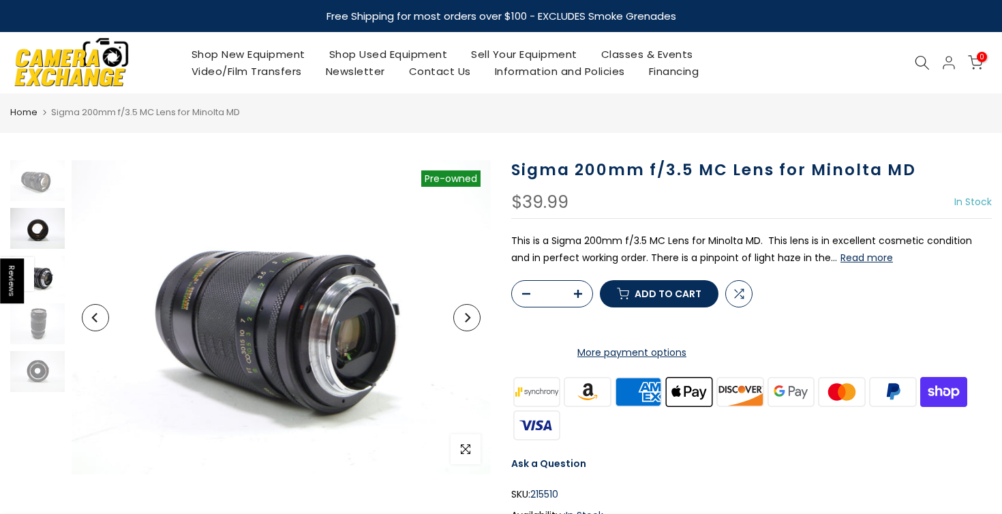
click at [48, 229] on img at bounding box center [37, 228] width 55 height 41
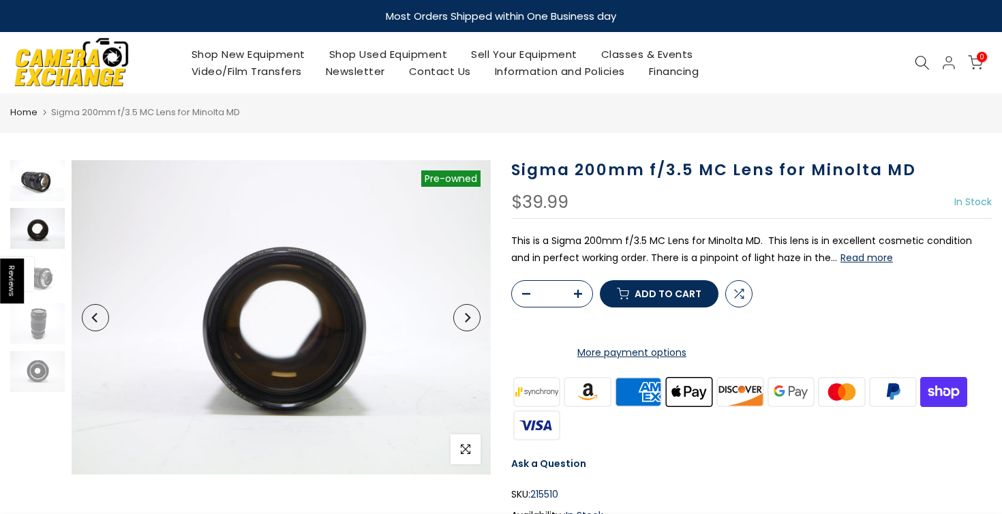
click at [38, 188] on img at bounding box center [37, 180] width 55 height 41
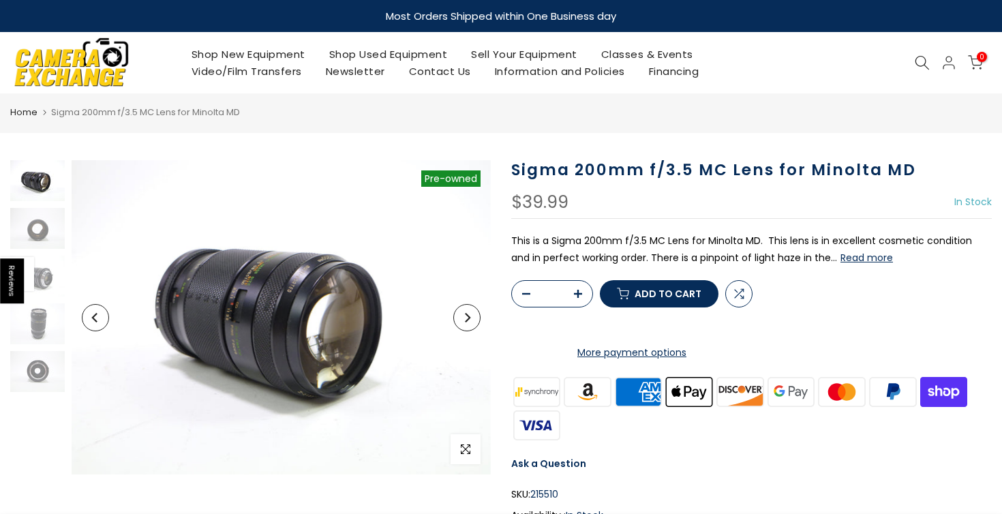
click at [844, 259] on button "Read more" at bounding box center [866, 257] width 52 height 12
click at [914, 67] on icon at bounding box center [921, 62] width 15 height 15
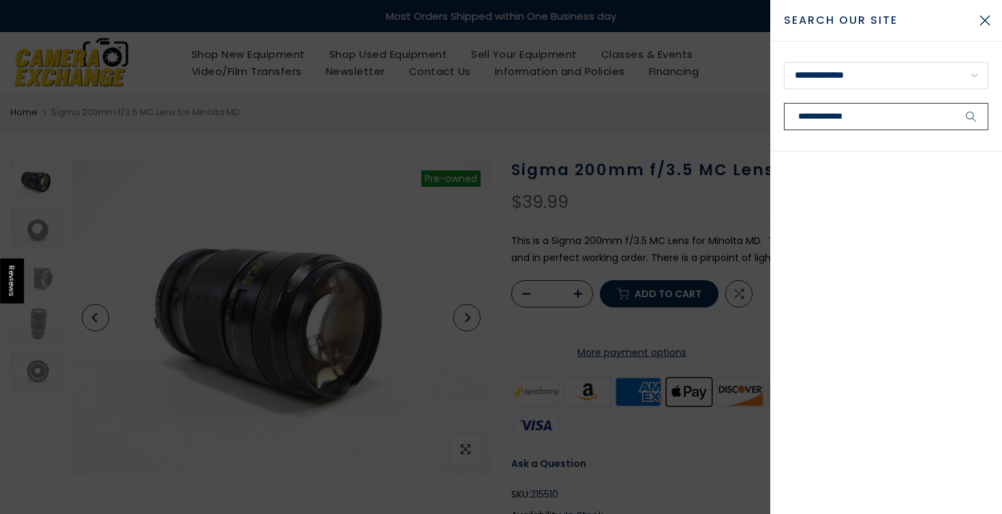
type input "**********"
click at [971, 117] on button "submit" at bounding box center [971, 116] width 34 height 27
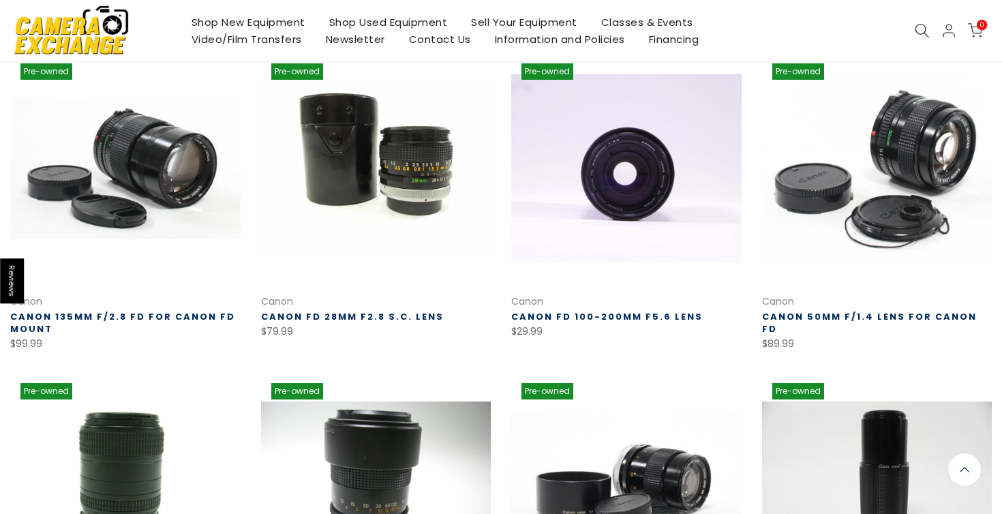
scroll to position [552, 0]
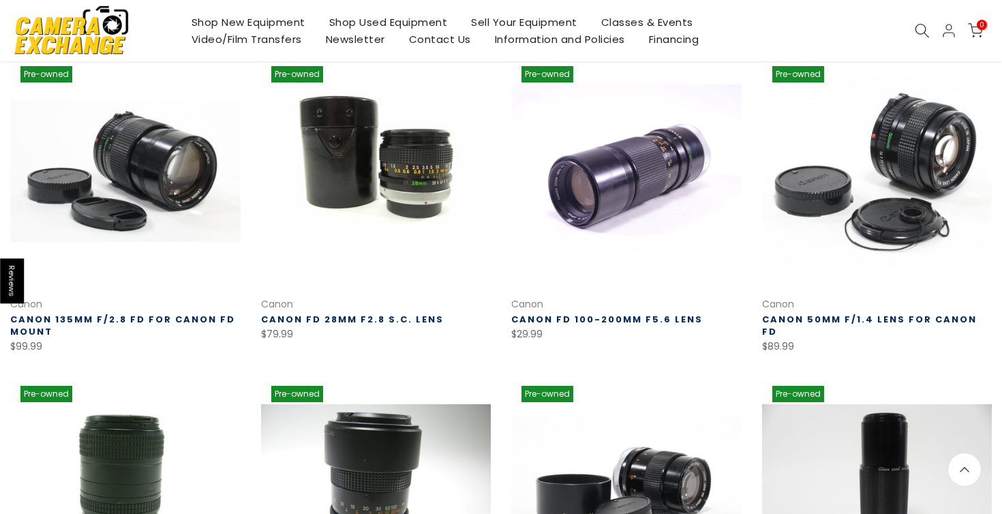
click at [397, 318] on link "Canon FD 28mm f2.8 S.C. lens" at bounding box center [352, 319] width 183 height 13
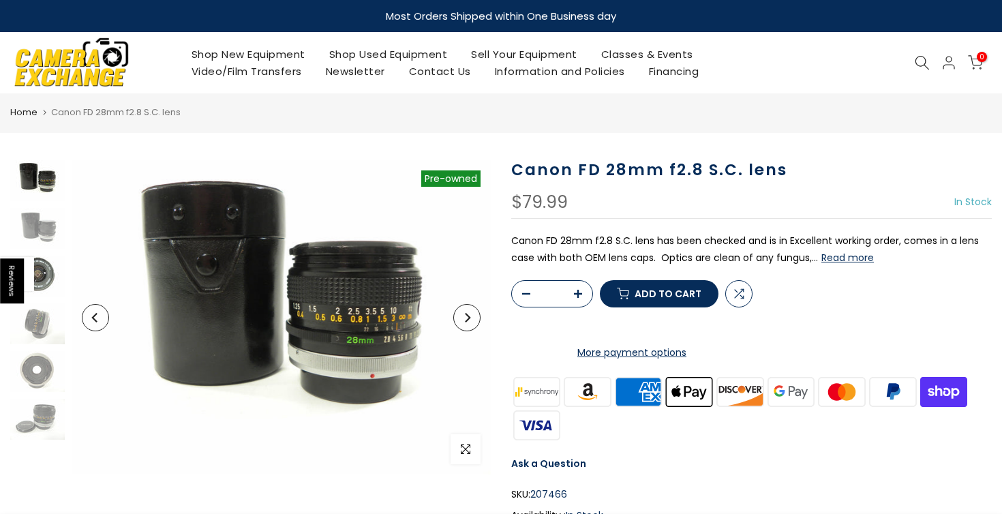
click at [43, 278] on img at bounding box center [37, 276] width 55 height 41
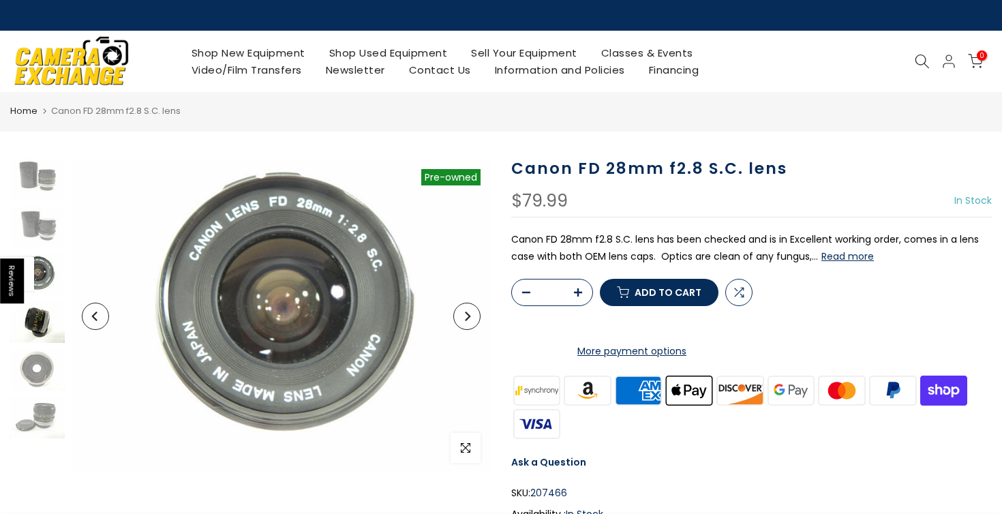
click at [41, 321] on img at bounding box center [37, 322] width 55 height 41
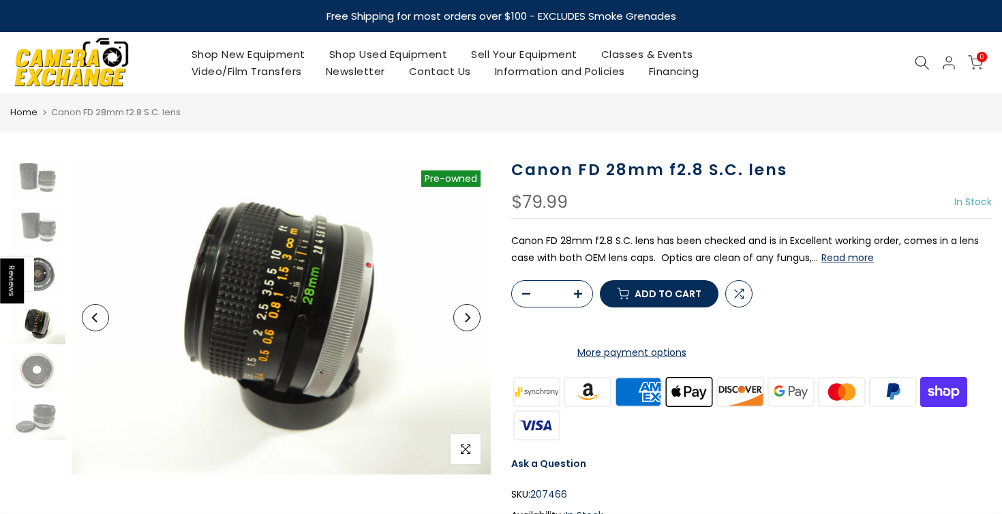
click at [40, 272] on img at bounding box center [37, 276] width 55 height 41
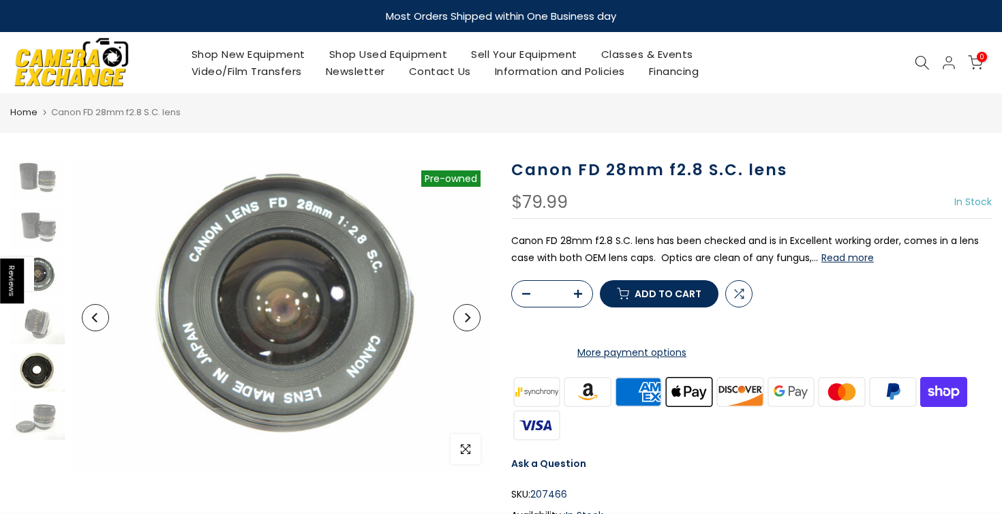
click at [40, 371] on img at bounding box center [37, 371] width 55 height 41
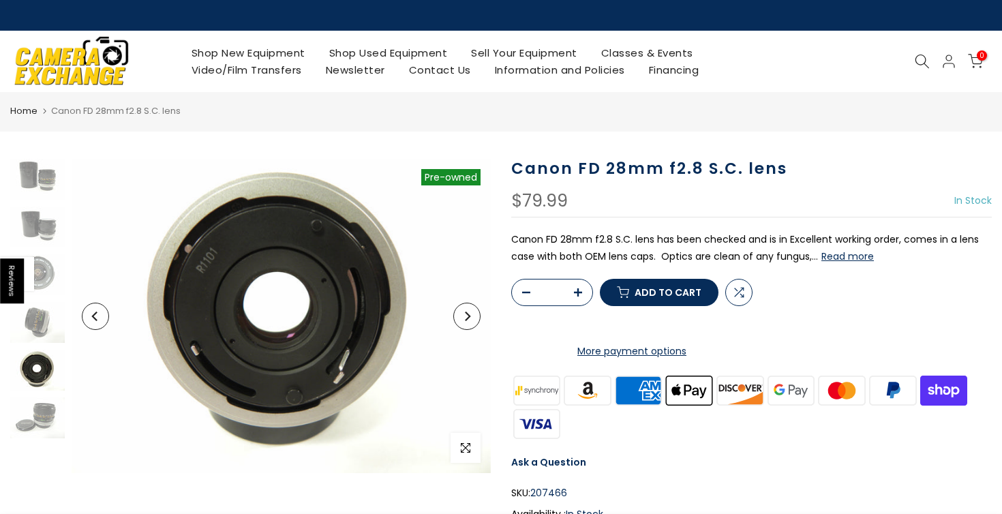
click at [47, 441] on div at bounding box center [37, 316] width 55 height 314
click at [47, 429] on img at bounding box center [37, 417] width 55 height 41
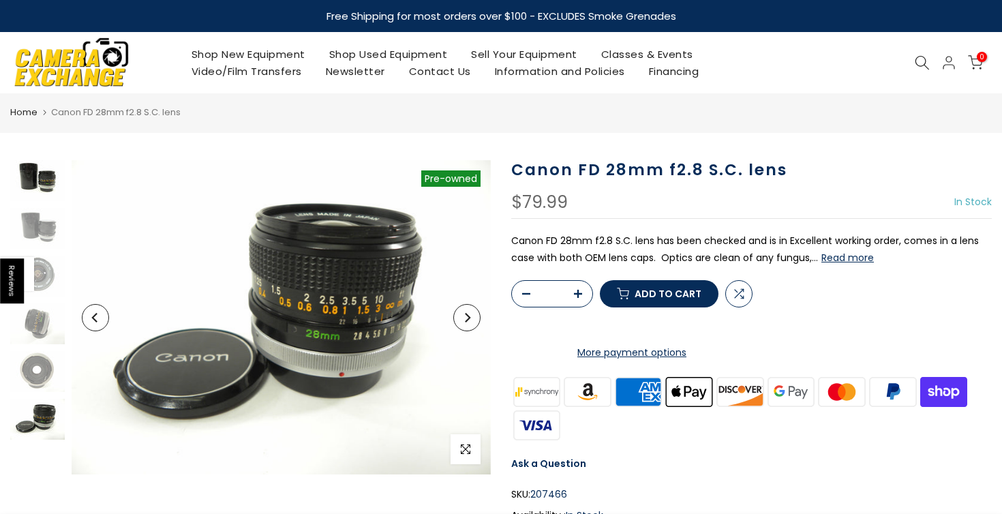
click at [41, 175] on img at bounding box center [37, 180] width 55 height 41
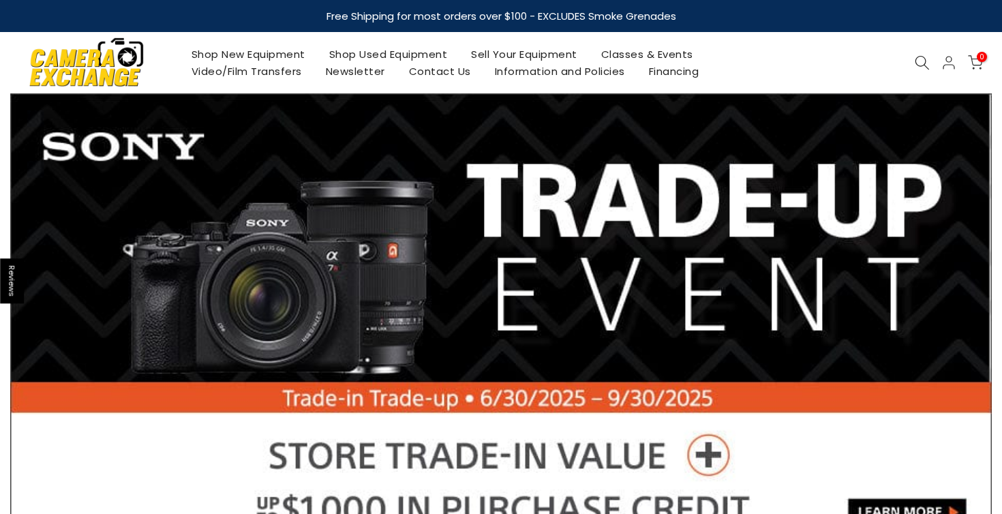
click at [921, 59] on icon at bounding box center [921, 62] width 15 height 15
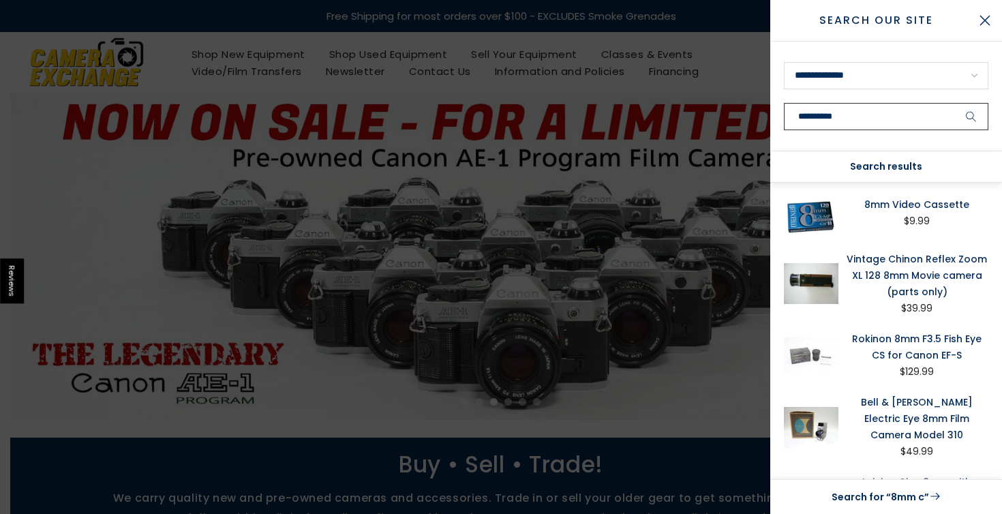
type input "**********"
click at [971, 117] on button "submit" at bounding box center [971, 116] width 34 height 27
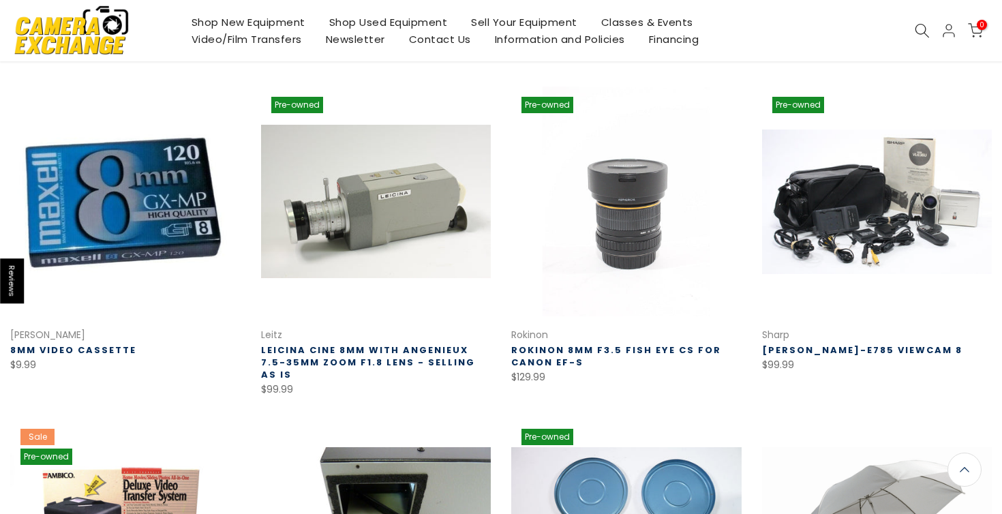
scroll to position [532, 0]
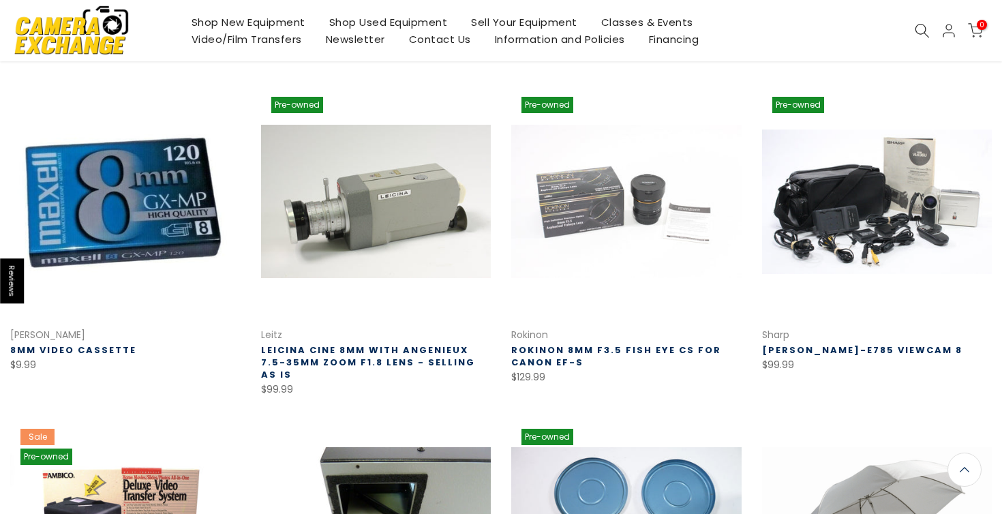
click at [871, 348] on link "Sharp VL-E785 Viewcam 8" at bounding box center [862, 349] width 200 height 13
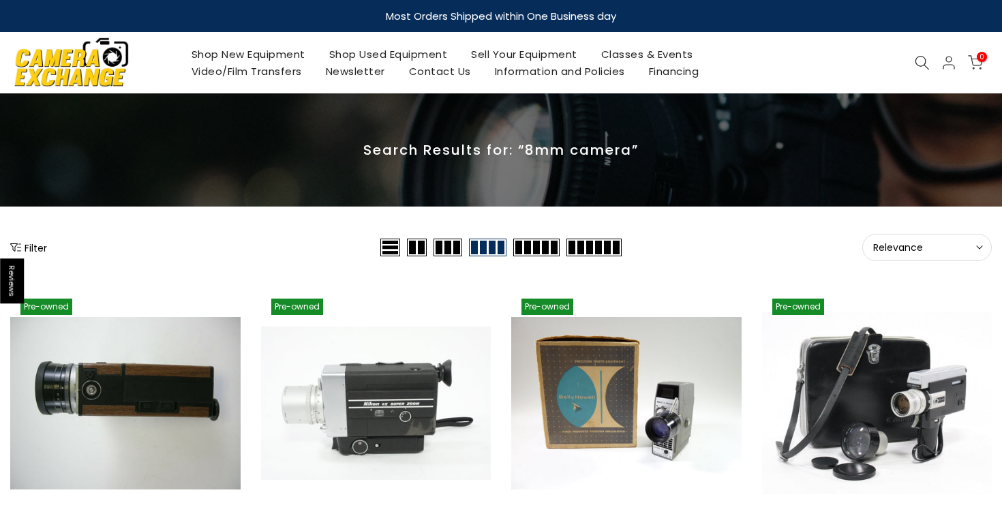
scroll to position [0, 0]
click at [922, 60] on icon at bounding box center [921, 62] width 15 height 15
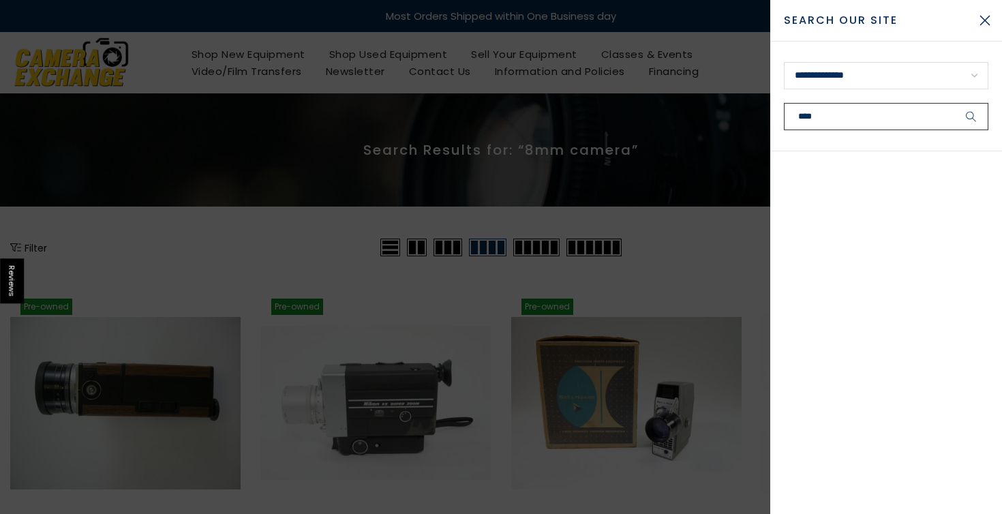
type input "****"
click at [971, 117] on button "submit" at bounding box center [971, 116] width 34 height 27
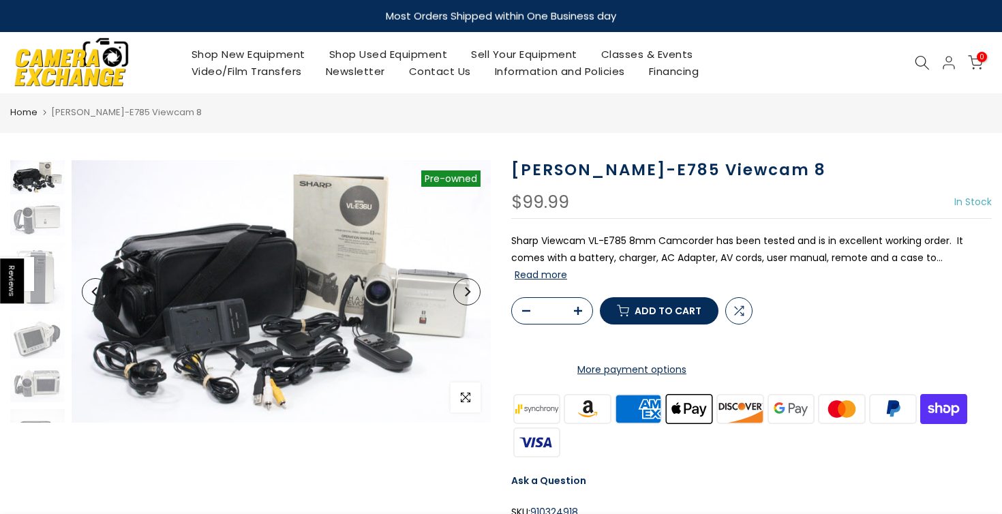
click at [463, 295] on icon "Next" at bounding box center [467, 292] width 10 height 10
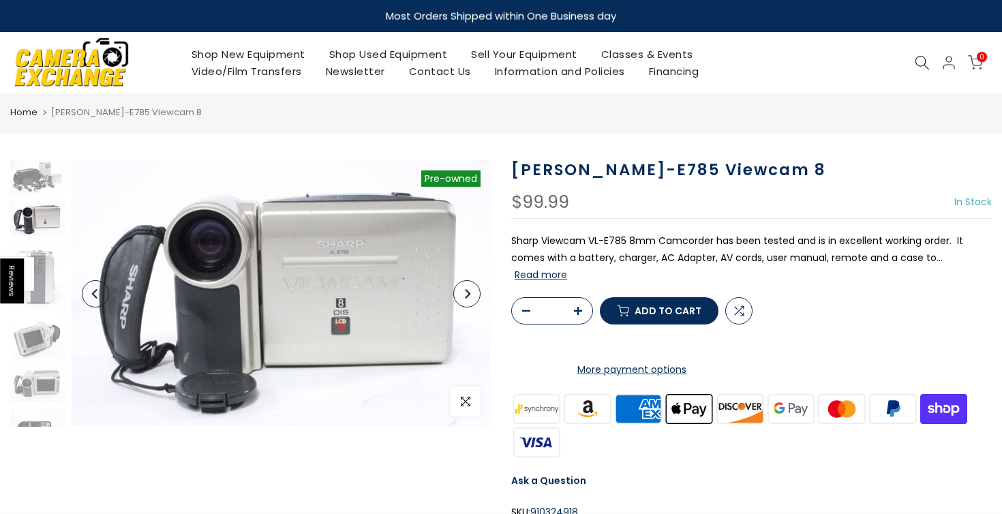
click at [463, 295] on icon "Next" at bounding box center [467, 294] width 10 height 10
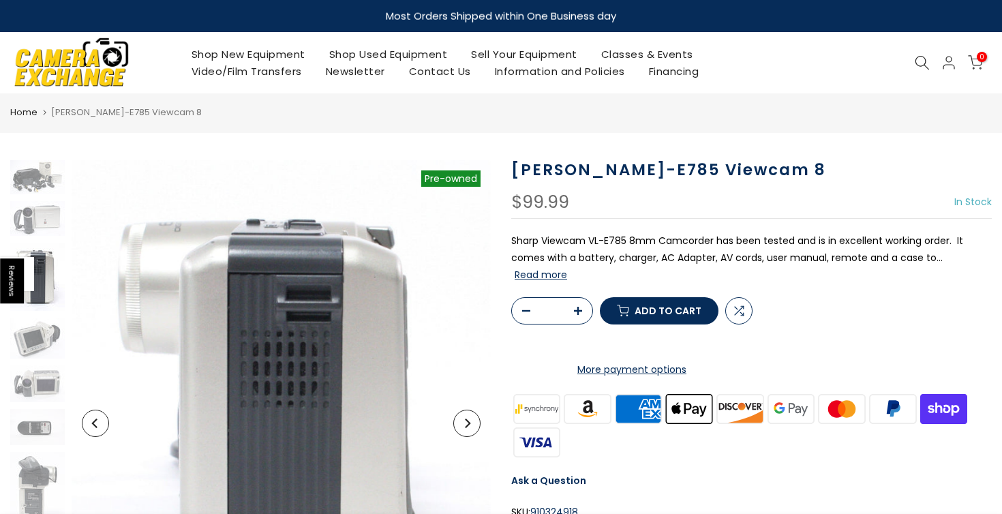
scroll to position [14, 0]
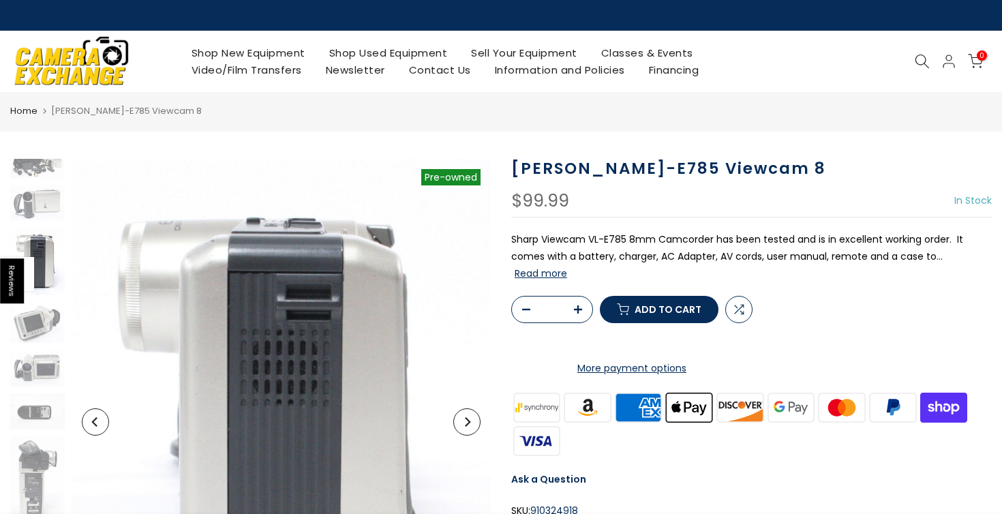
click at [471, 425] on button "Next" at bounding box center [466, 421] width 27 height 27
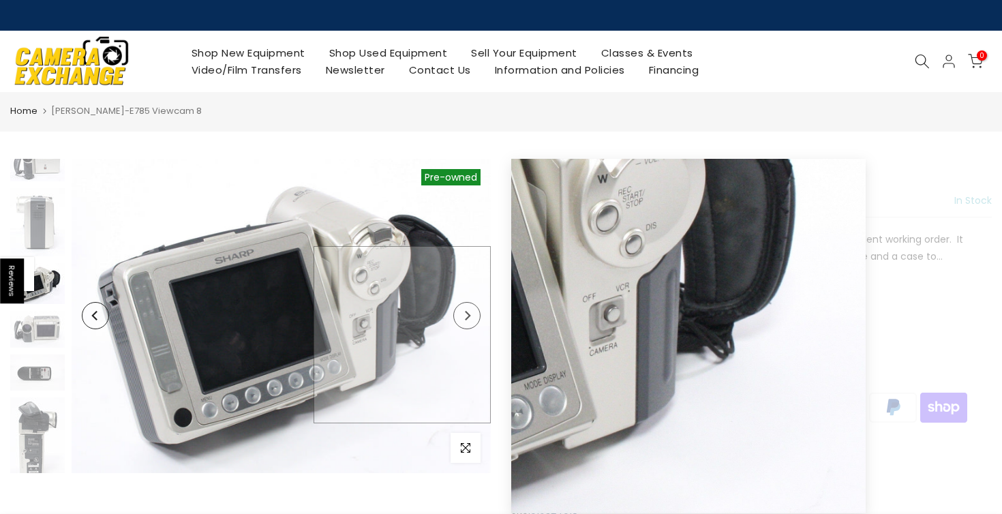
scroll to position [89, 0]
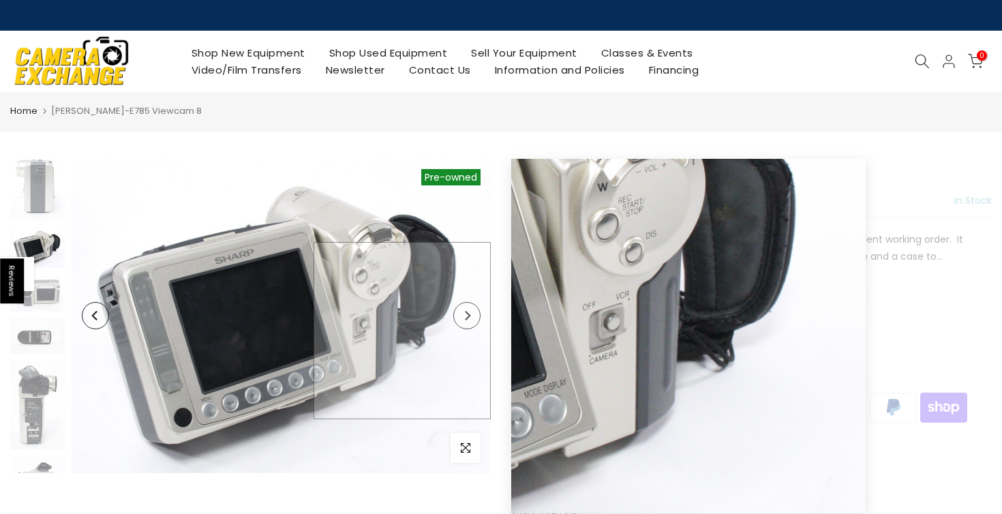
click at [474, 330] on img at bounding box center [281, 316] width 419 height 314
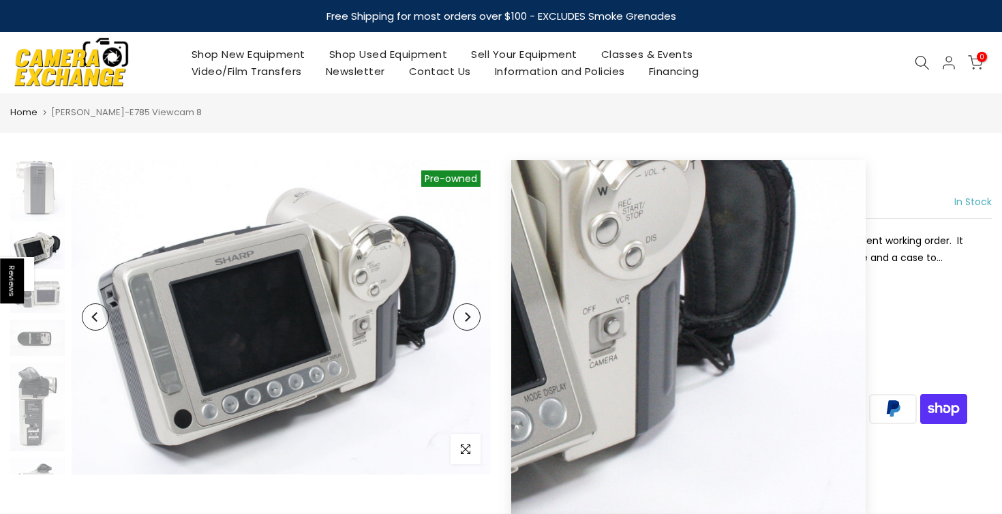
click at [470, 329] on button "Next" at bounding box center [466, 316] width 27 height 27
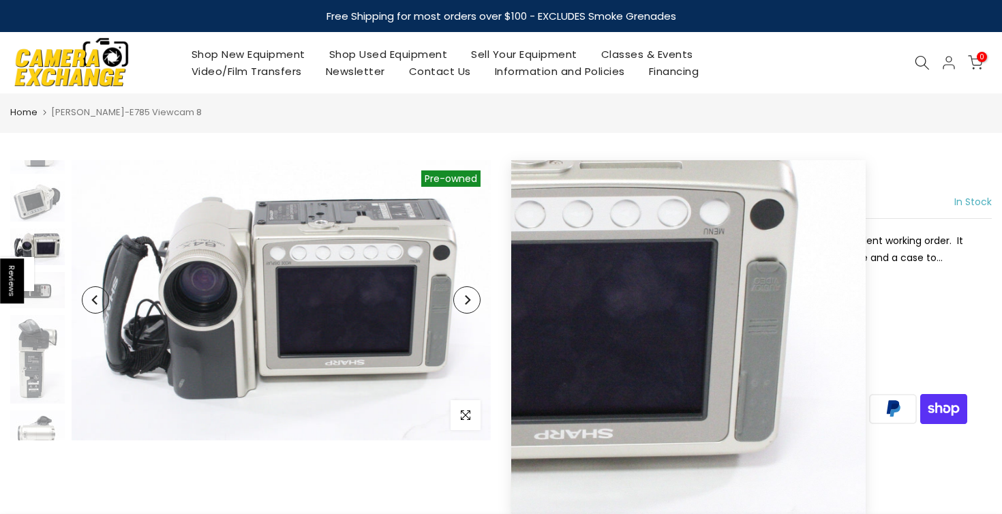
click at [467, 307] on button "Next" at bounding box center [466, 299] width 27 height 27
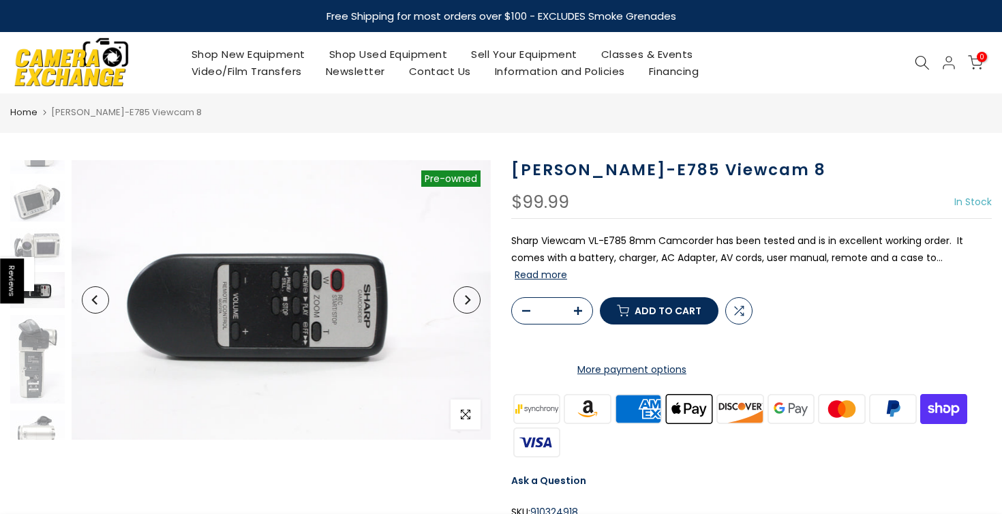
scroll to position [181, 0]
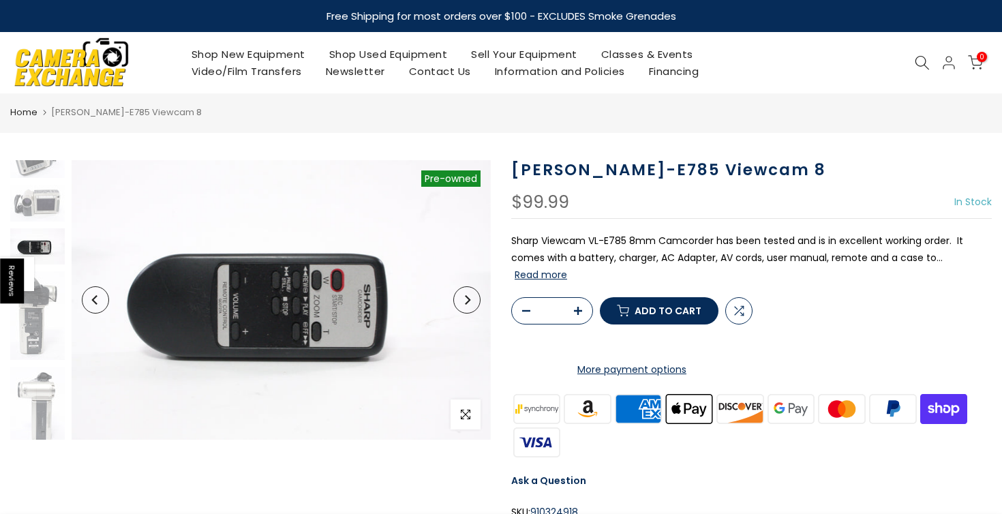
click at [467, 296] on icon "Next" at bounding box center [467, 300] width 10 height 10
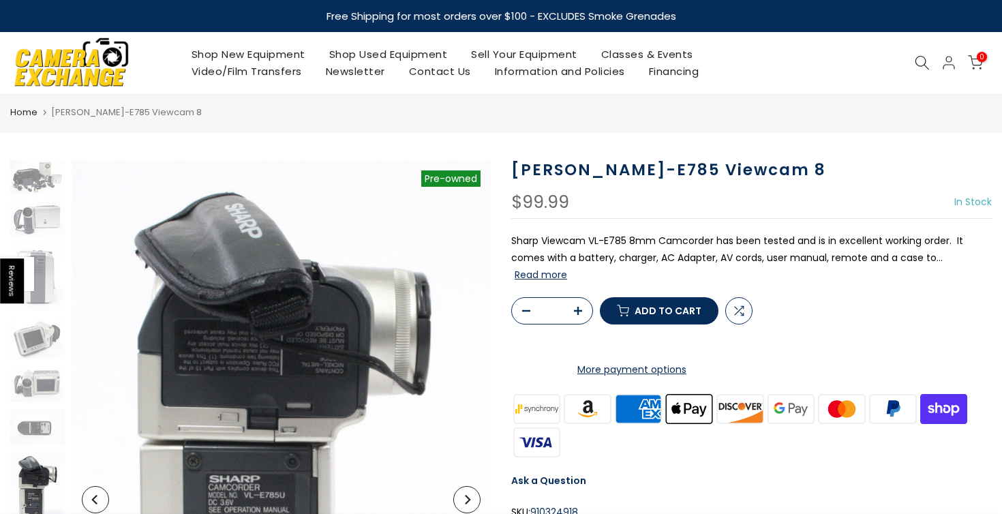
scroll to position [0, 0]
click at [555, 271] on button "Read more" at bounding box center [540, 274] width 52 height 12
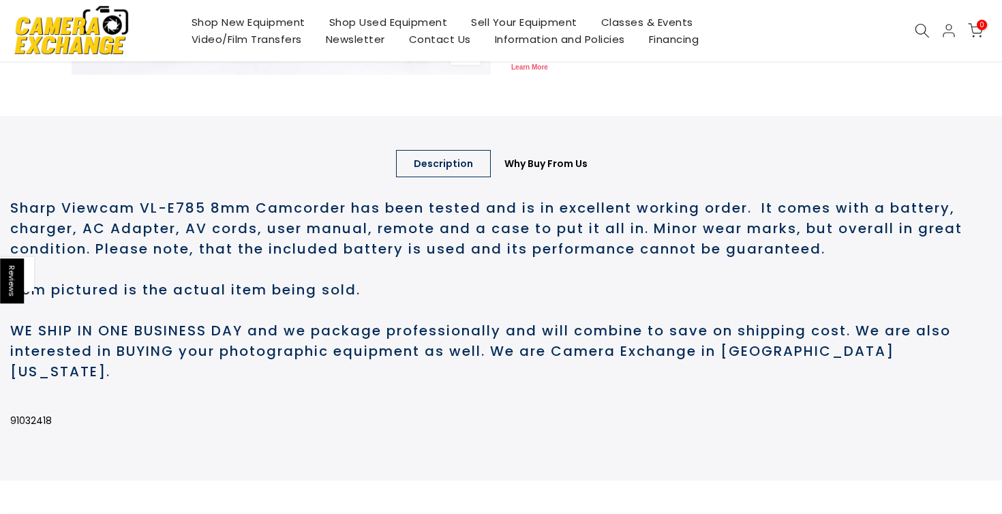
scroll to position [876, 0]
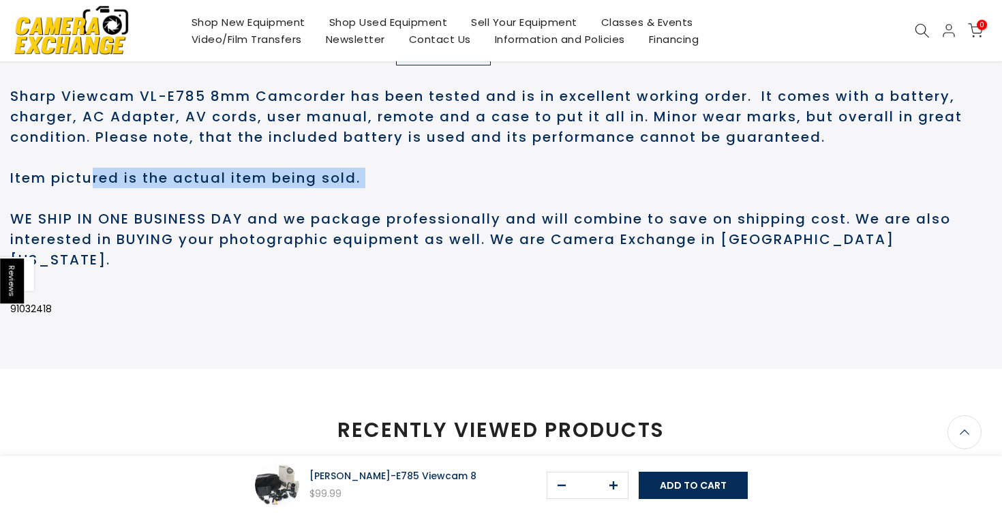
drag, startPoint x: 97, startPoint y: 174, endPoint x: 283, endPoint y: 187, distance: 187.2
click at [283, 187] on h2 "Sharp Viewcam VL-E785 8mm Camcorder has been tested and is in excellent working…" at bounding box center [500, 147] width 981 height 123
click at [293, 221] on h2 "WE SHIP IN ONE BUSINESS DAY and we package professionally and will combine to s…" at bounding box center [500, 238] width 981 height 61
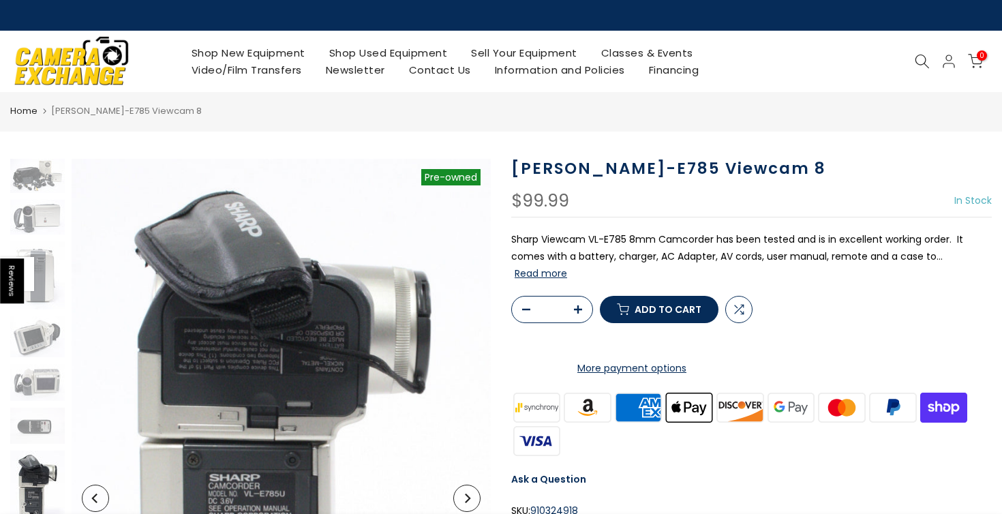
scroll to position [0, 0]
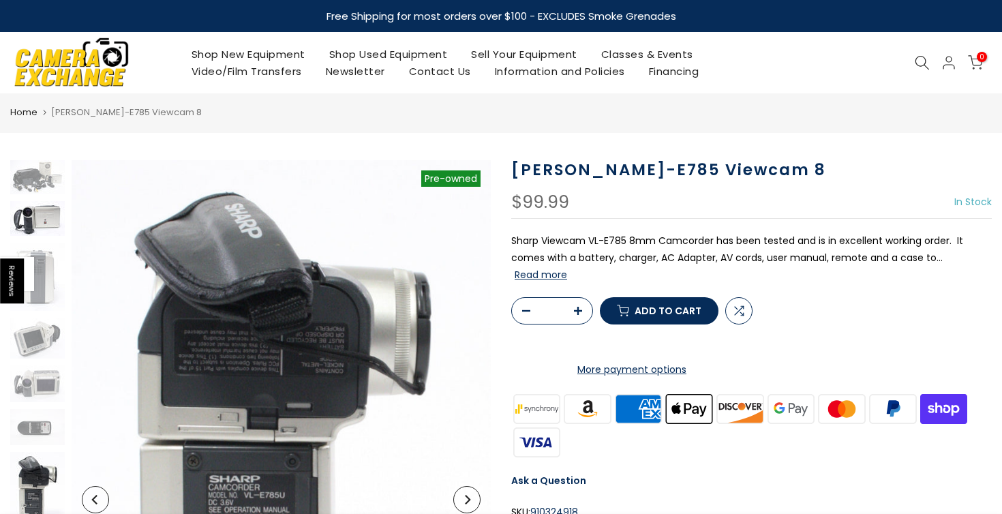
click at [37, 217] on img at bounding box center [37, 218] width 55 height 35
